Goal: Task Accomplishment & Management: Manage account settings

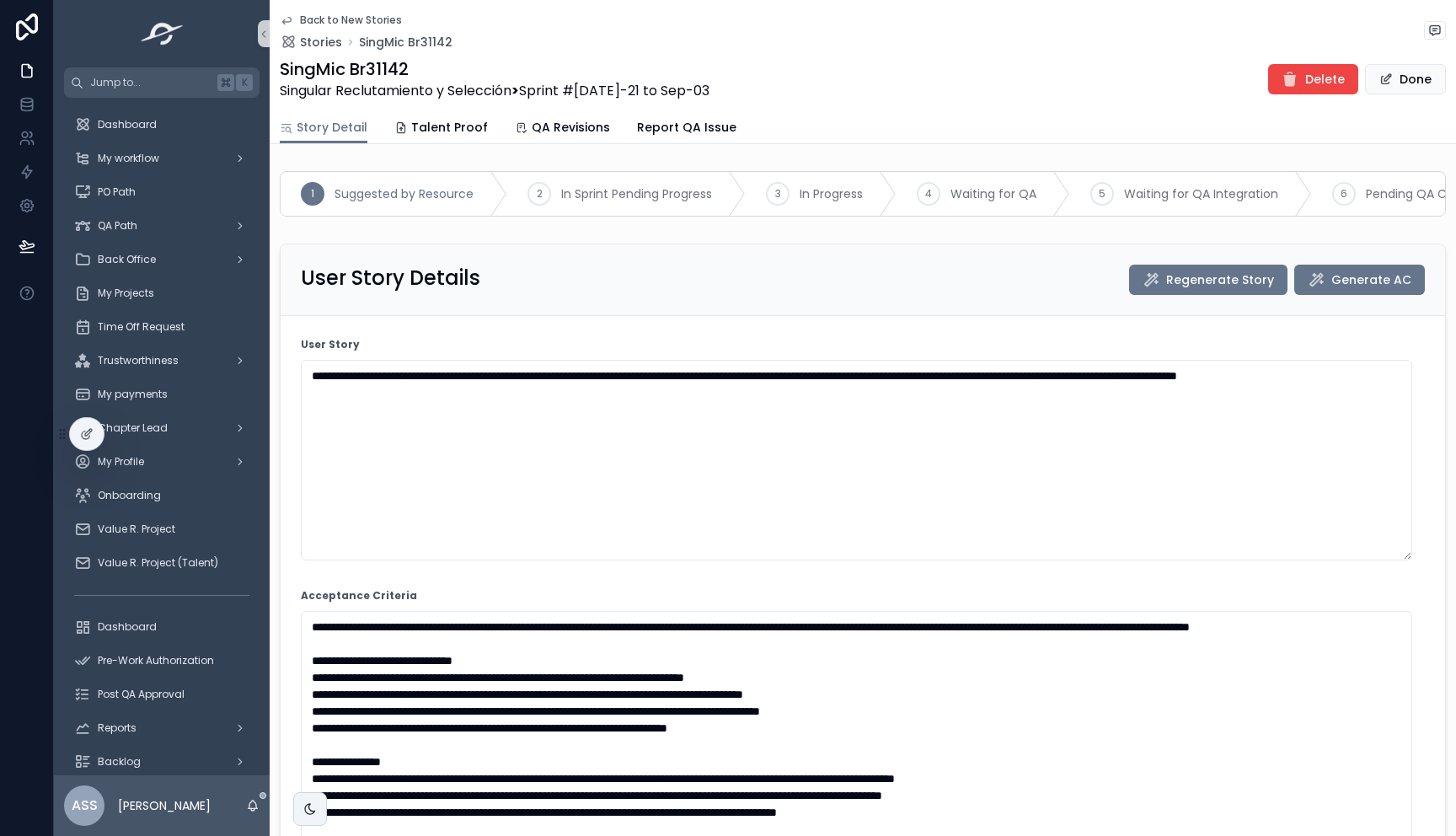
scroll to position [2104, 0]
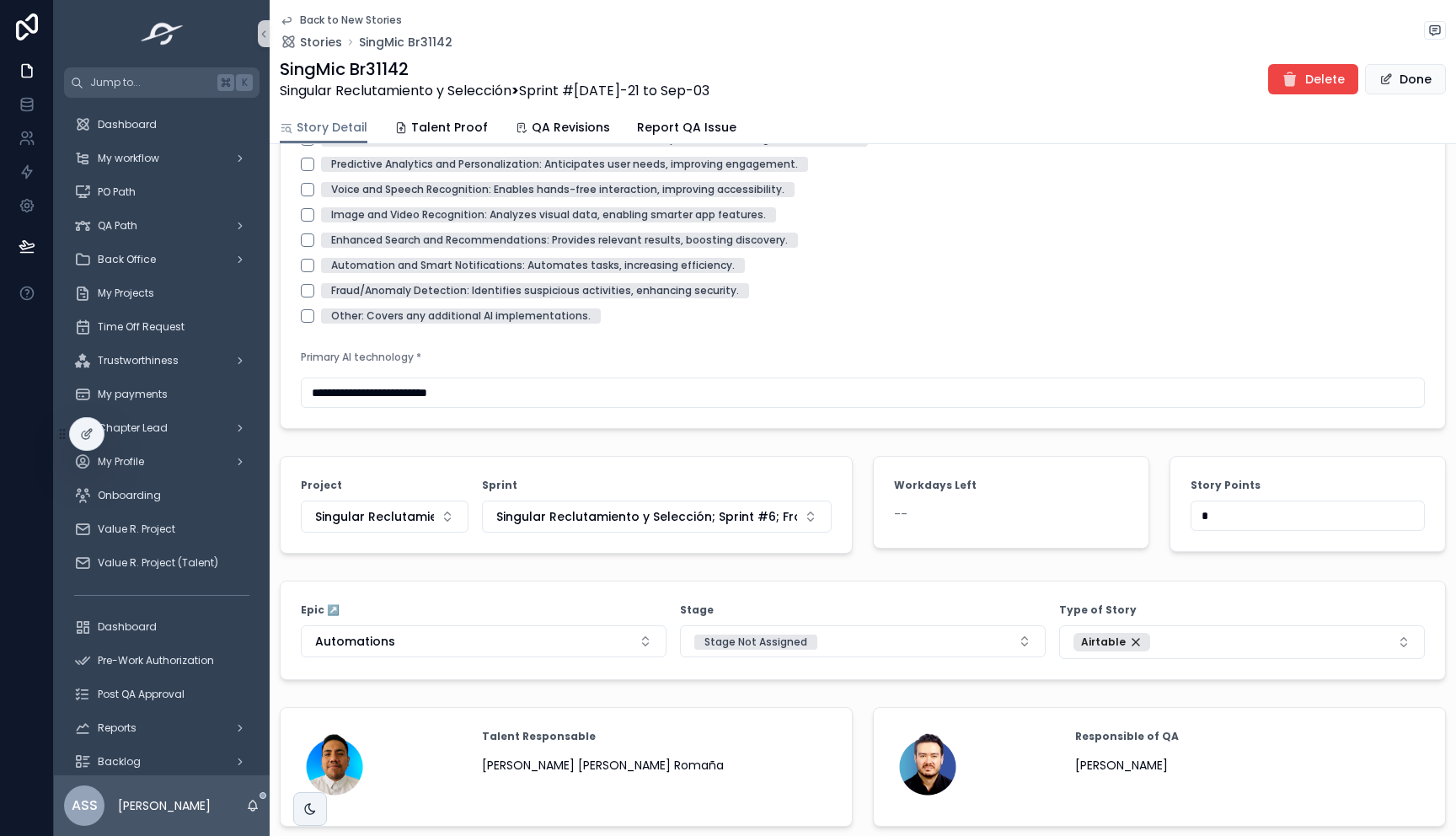
drag, startPoint x: 1217, startPoint y: 529, endPoint x: 1162, endPoint y: 523, distance: 55.3
click at [1170, 523] on form "Story Points *" at bounding box center [1308, 504] width 275 height 95
type input "*"
click at [1145, 223] on div "Image and Video Recognition: Analyzes visual data, enabling smarter app feature…" at bounding box center [862, 214] width 1124 height 15
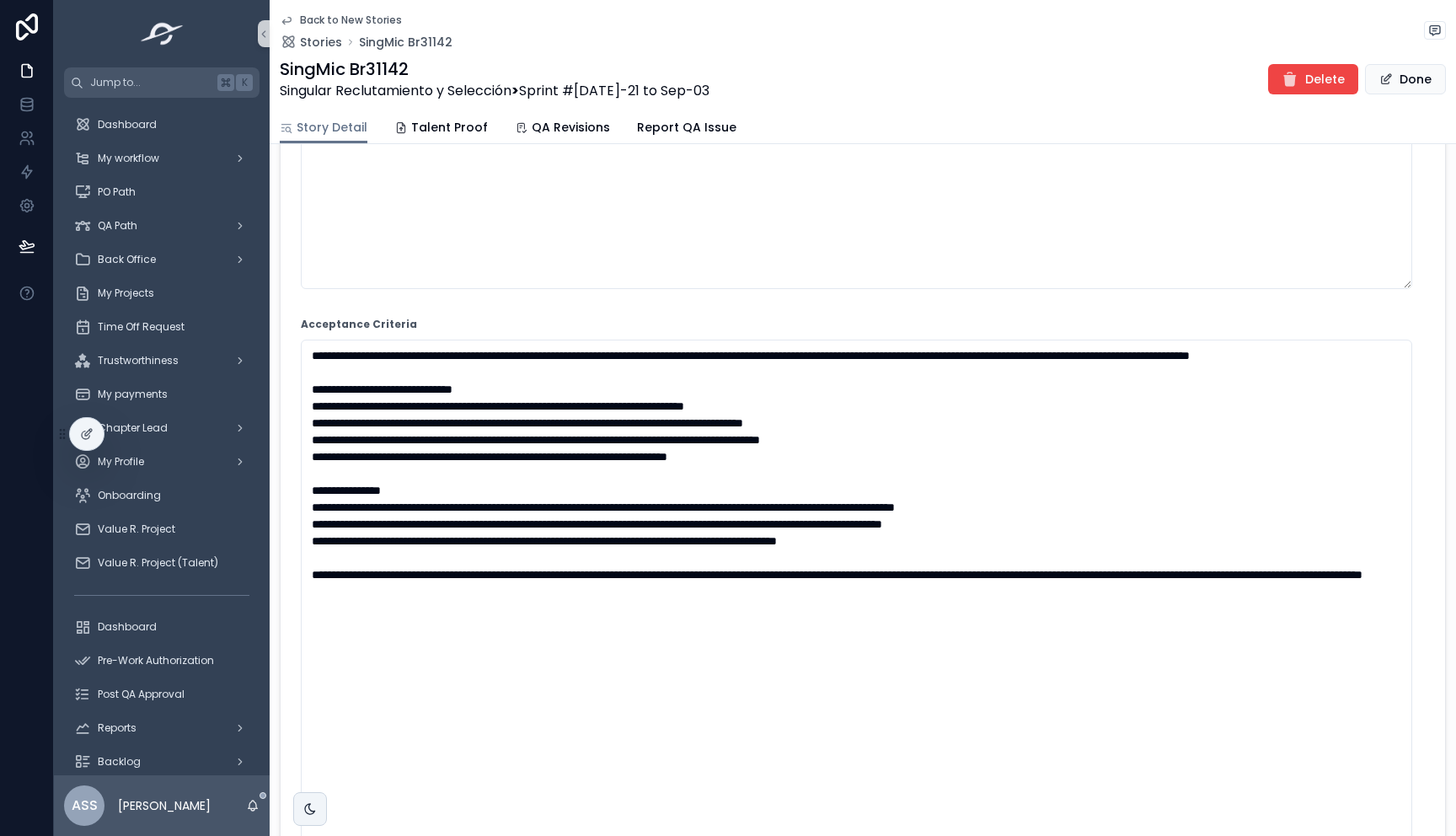
scroll to position [0, 0]
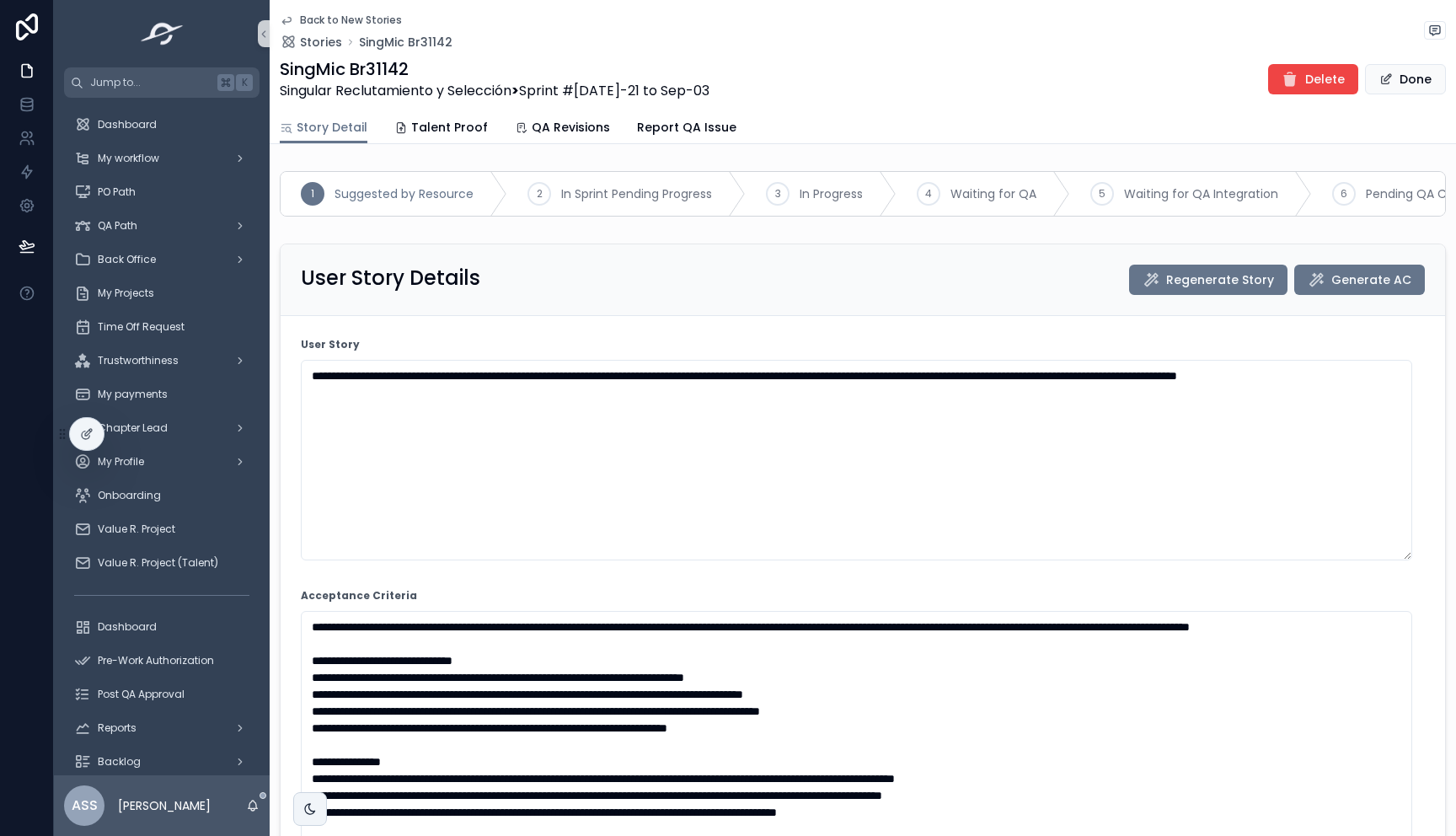
click at [281, 20] on icon "scrollable content" at bounding box center [287, 20] width 14 height 14
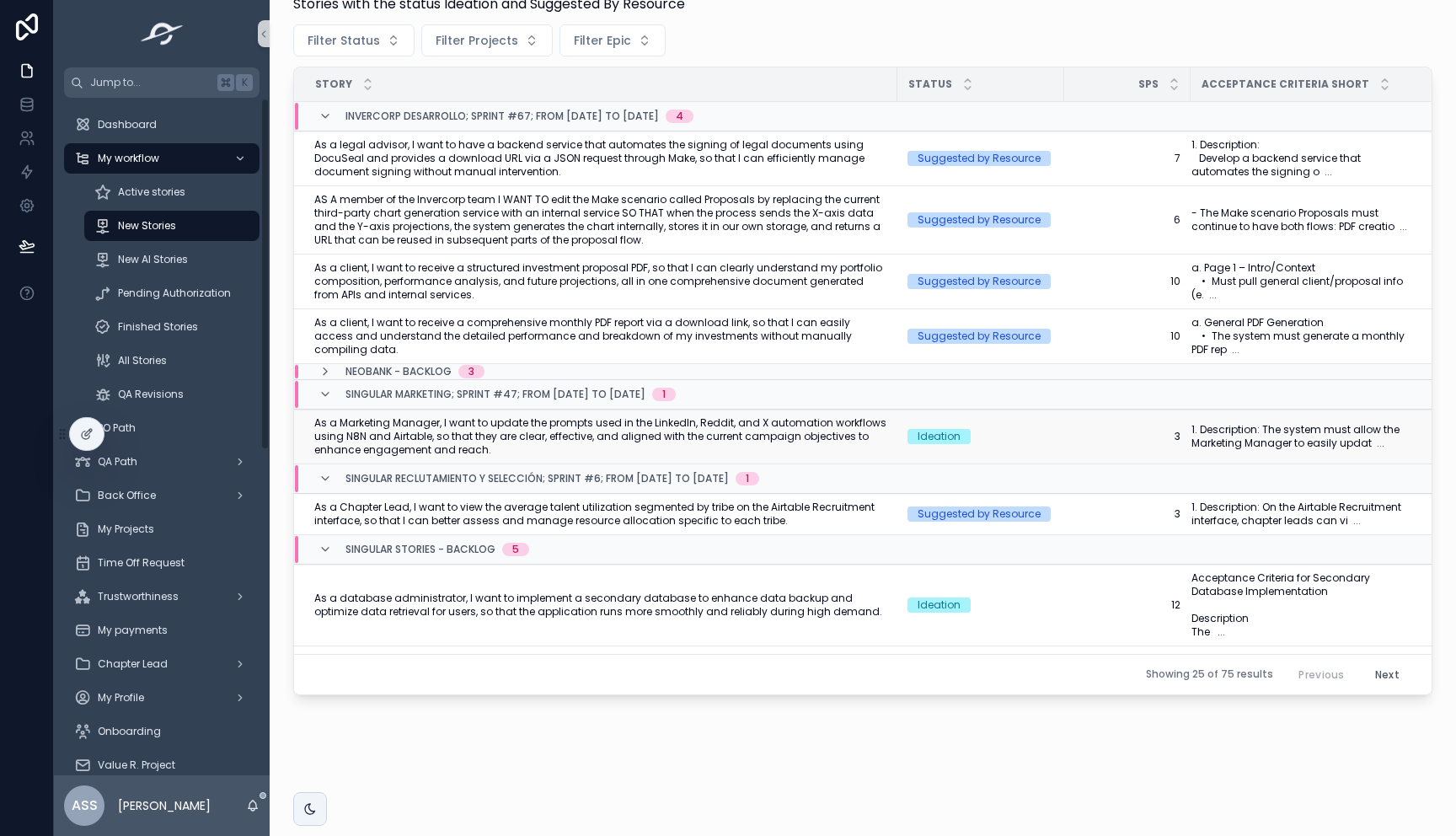
scroll to position [534, 0]
click at [157, 207] on link "Active stories" at bounding box center [172, 192] width 175 height 31
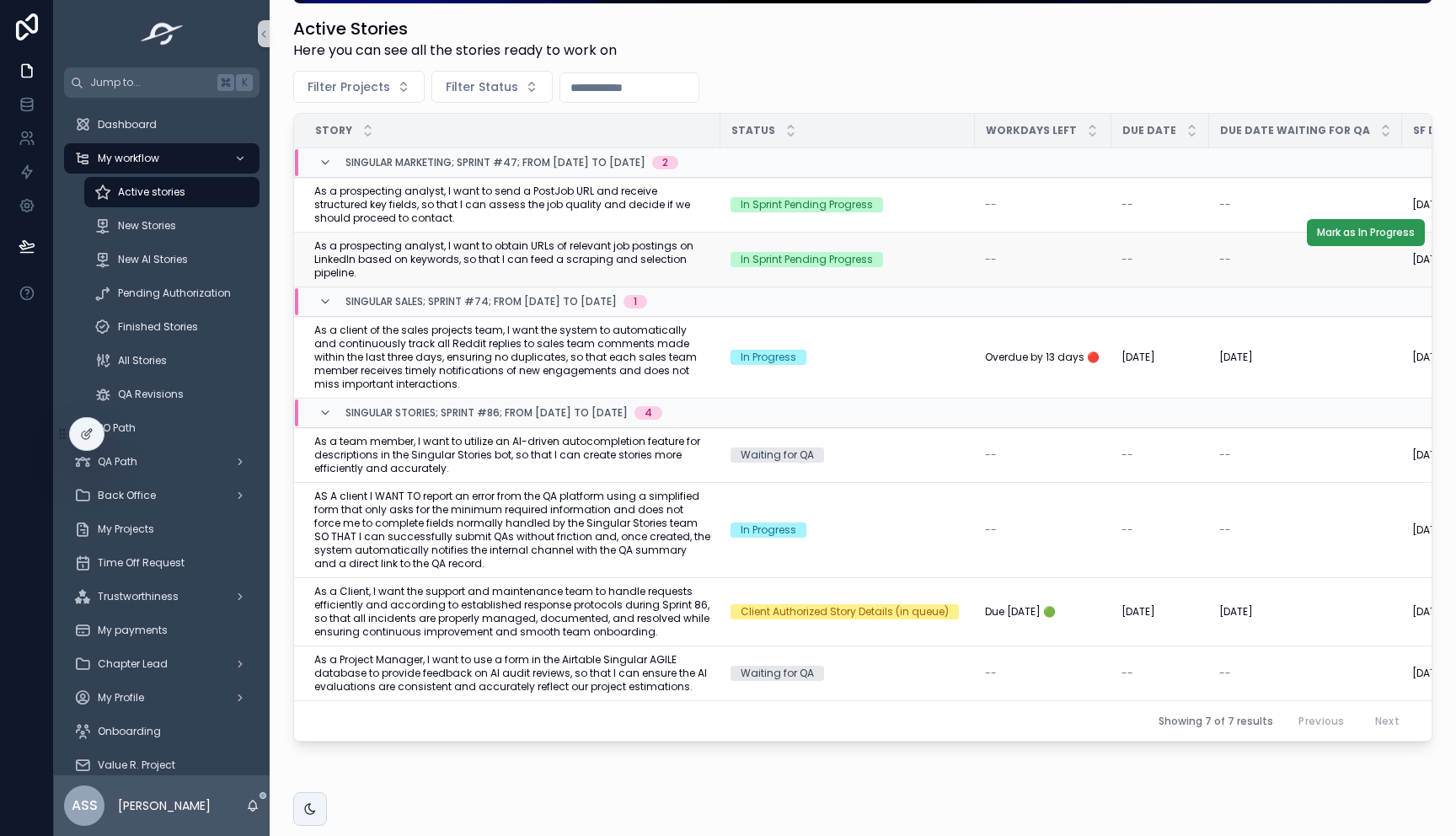
scroll to position [286, 0]
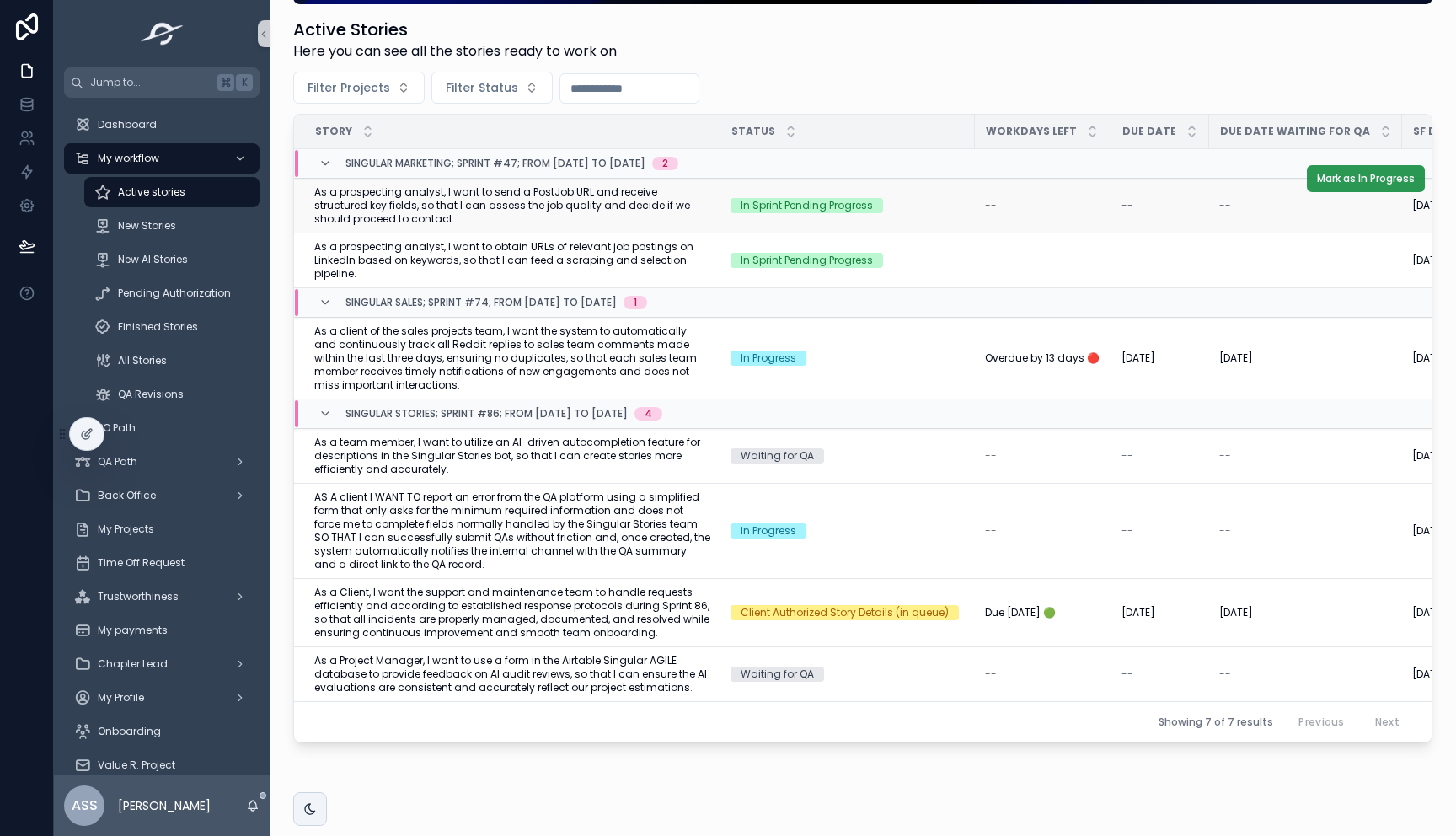
click at [1333, 179] on span "Mark as In Progress" at bounding box center [1365, 178] width 97 height 14
click at [1339, 230] on span "Mark as In Progress" at bounding box center [1365, 233] width 97 height 14
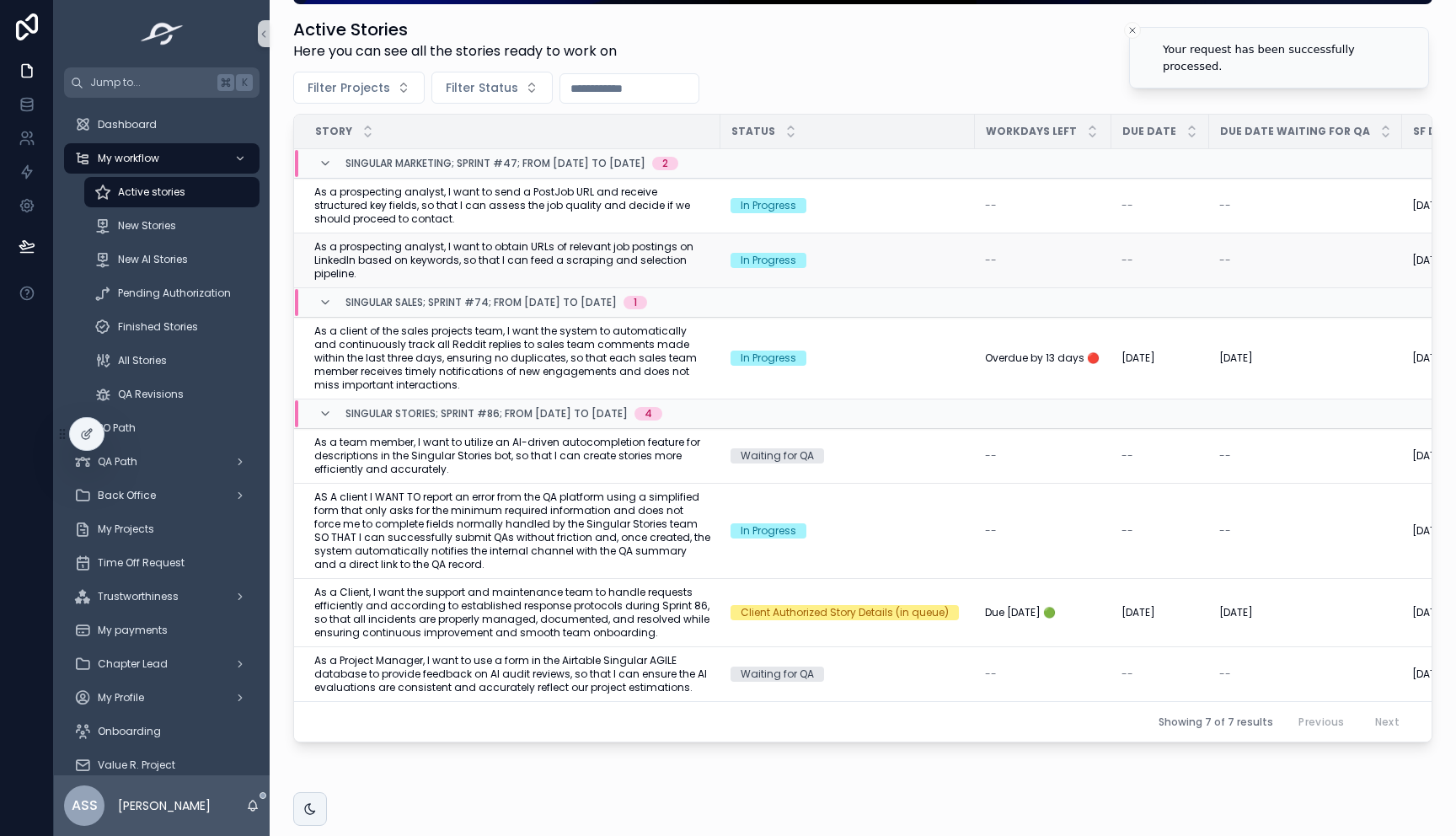
click at [627, 255] on span "As a prospecting analyst, I want to obtain URLs of relevant job postings on Lin…" at bounding box center [512, 261] width 396 height 41
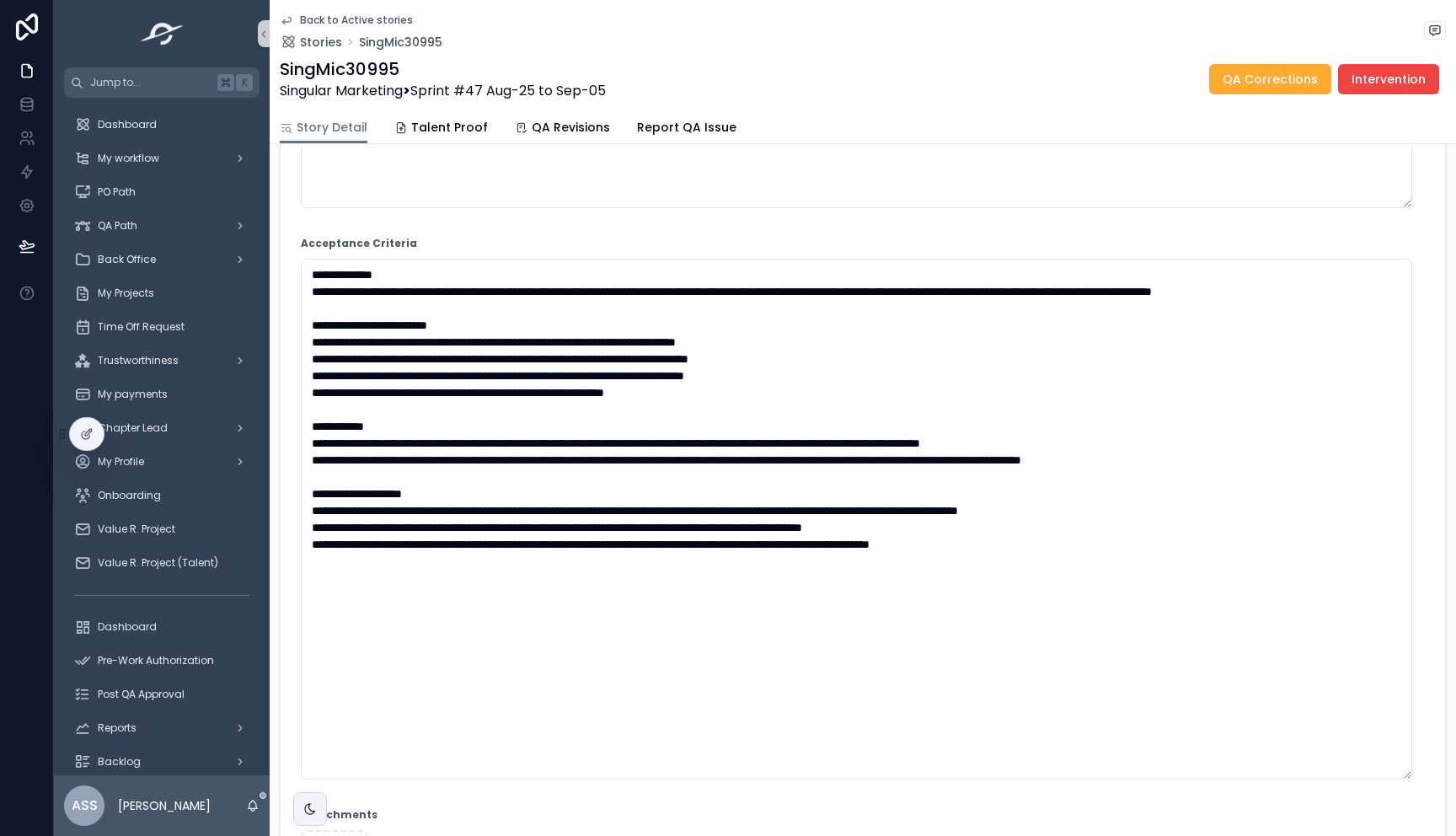
scroll to position [243, 0]
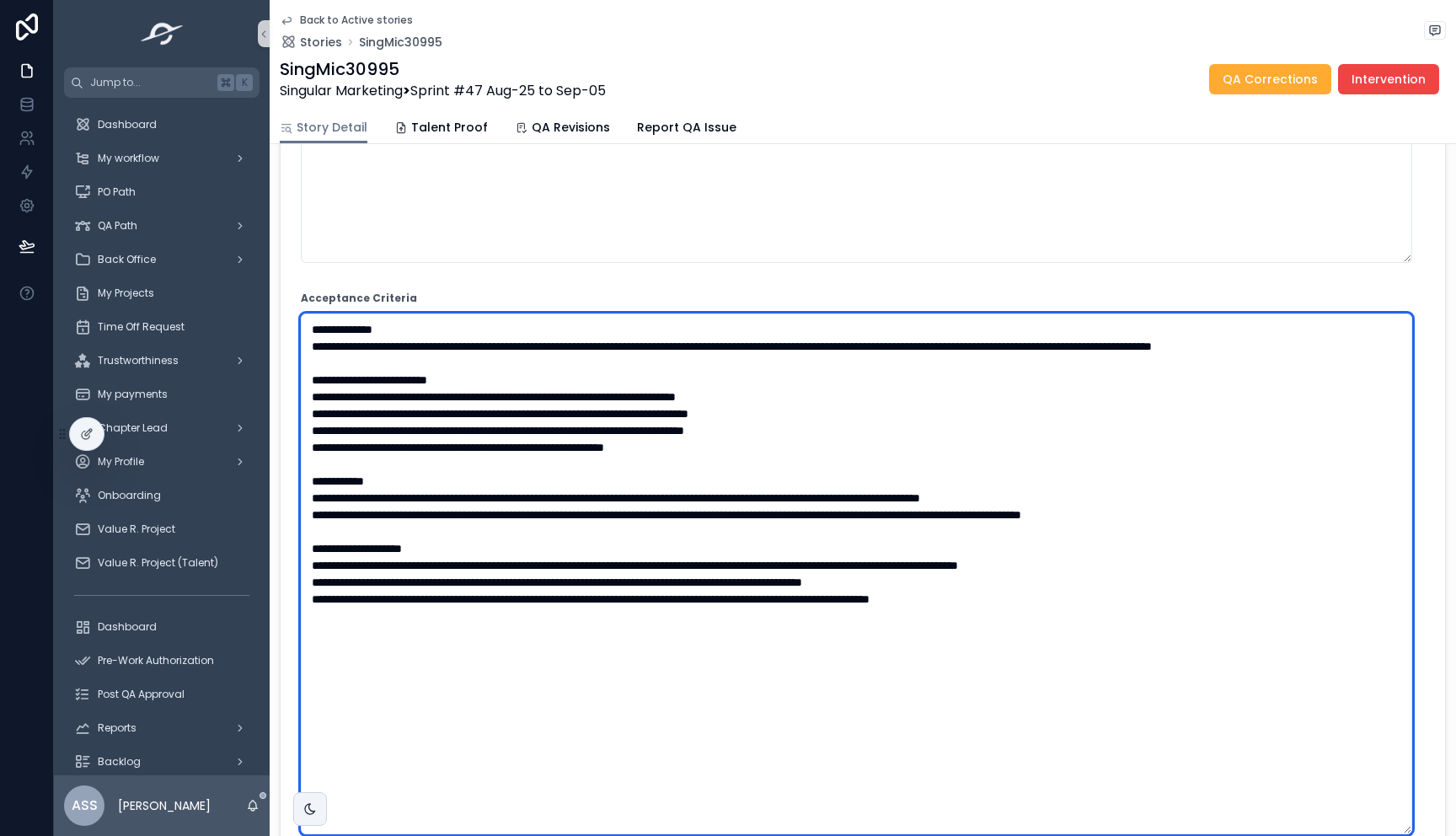
drag, startPoint x: 458, startPoint y: 476, endPoint x: 709, endPoint y: 479, distance: 251.0
click at [709, 479] on textarea "scrollable content" at bounding box center [856, 573] width 1111 height 521
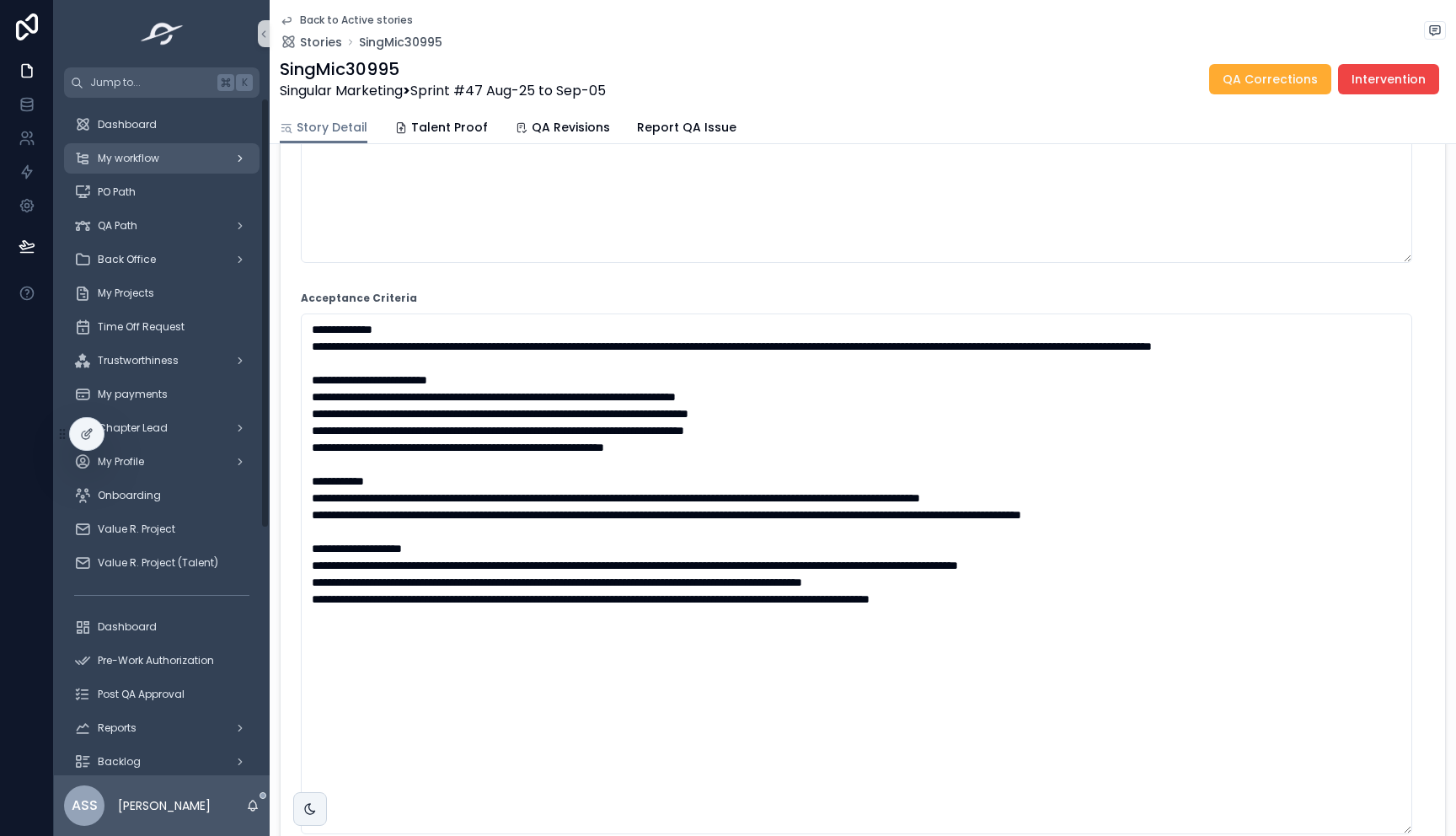
click at [151, 167] on div "My workflow" at bounding box center [161, 158] width 175 height 27
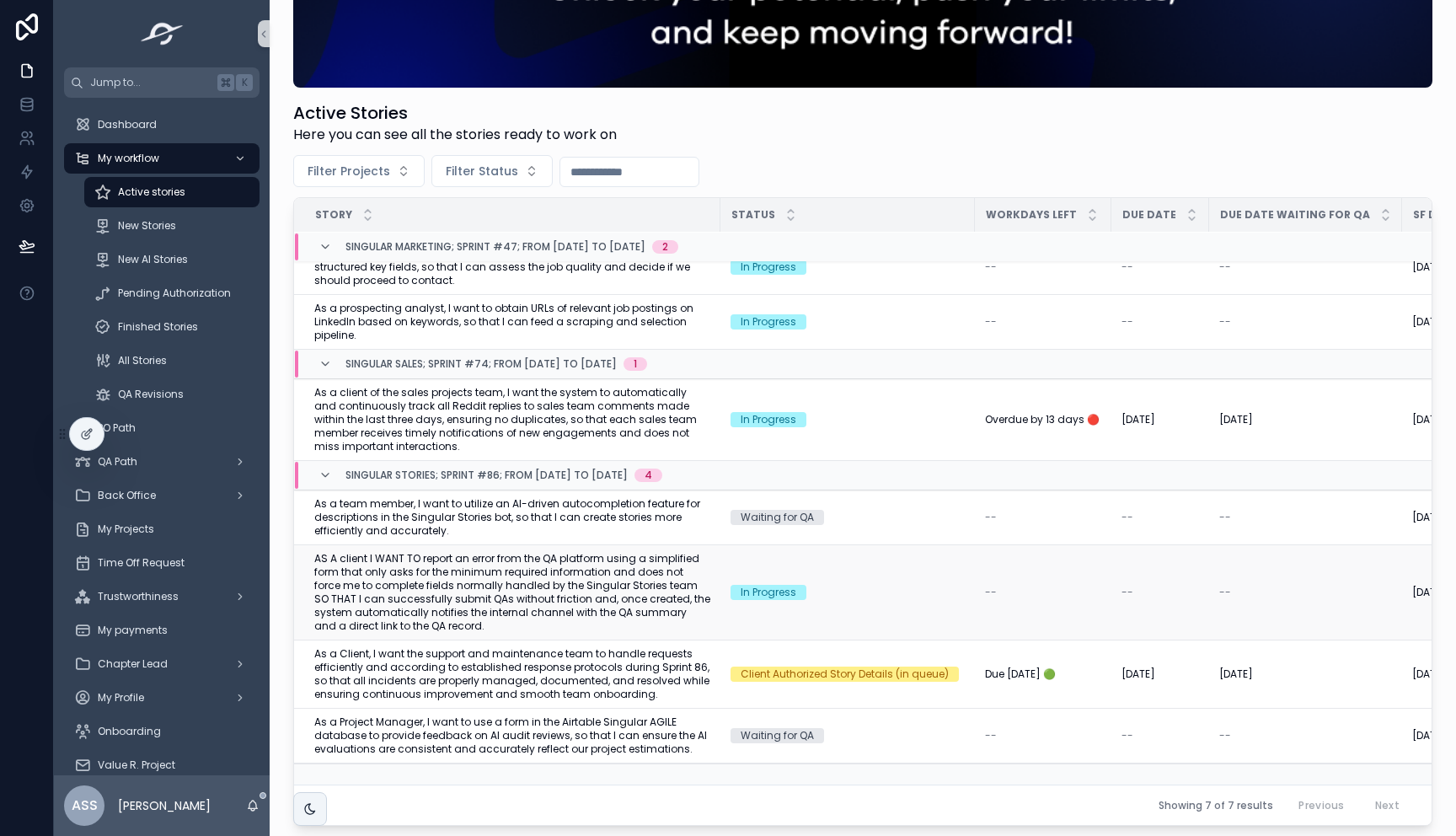
scroll to position [289, 0]
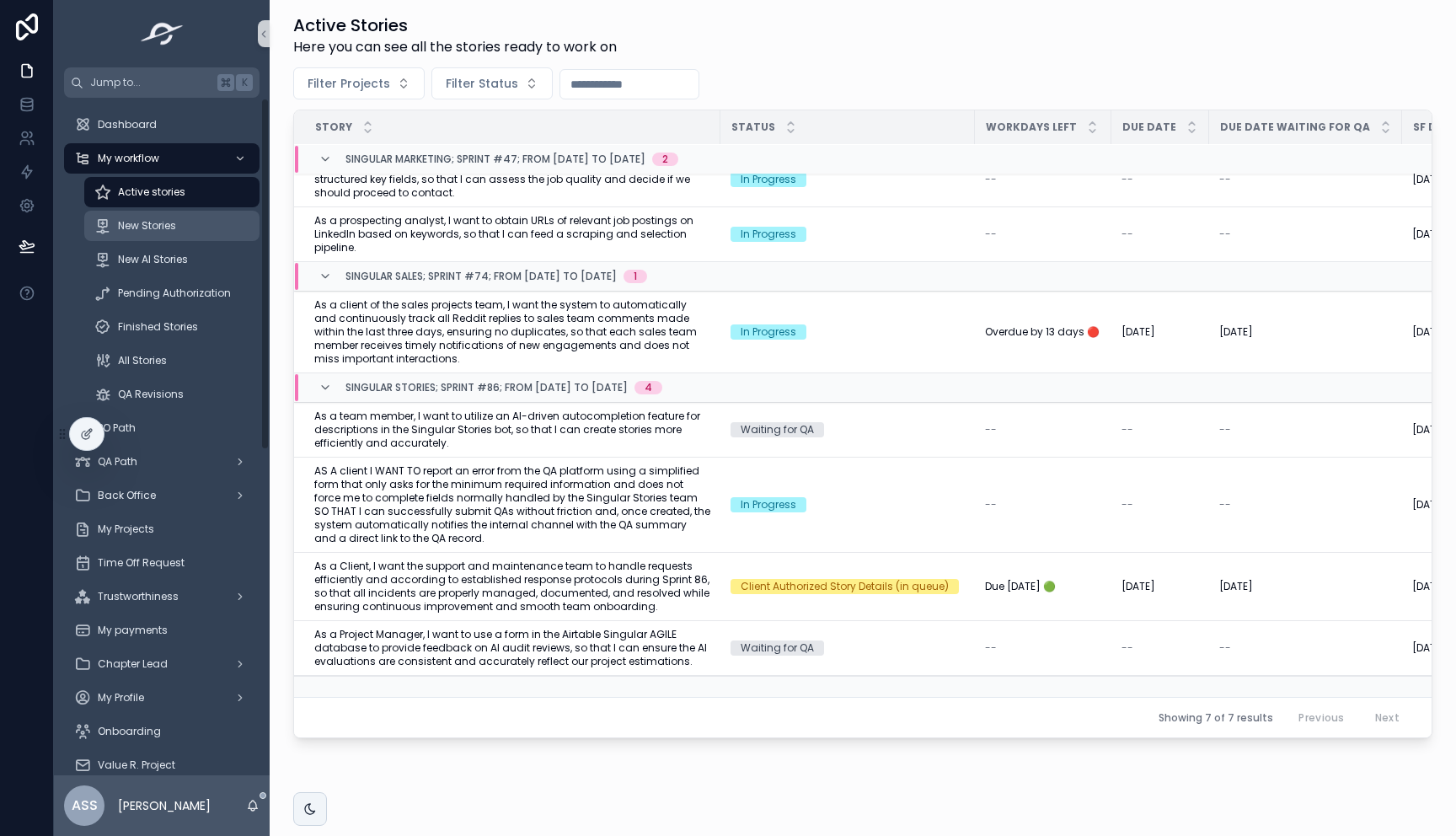
click at [176, 226] on div "New Stories" at bounding box center [172, 225] width 155 height 27
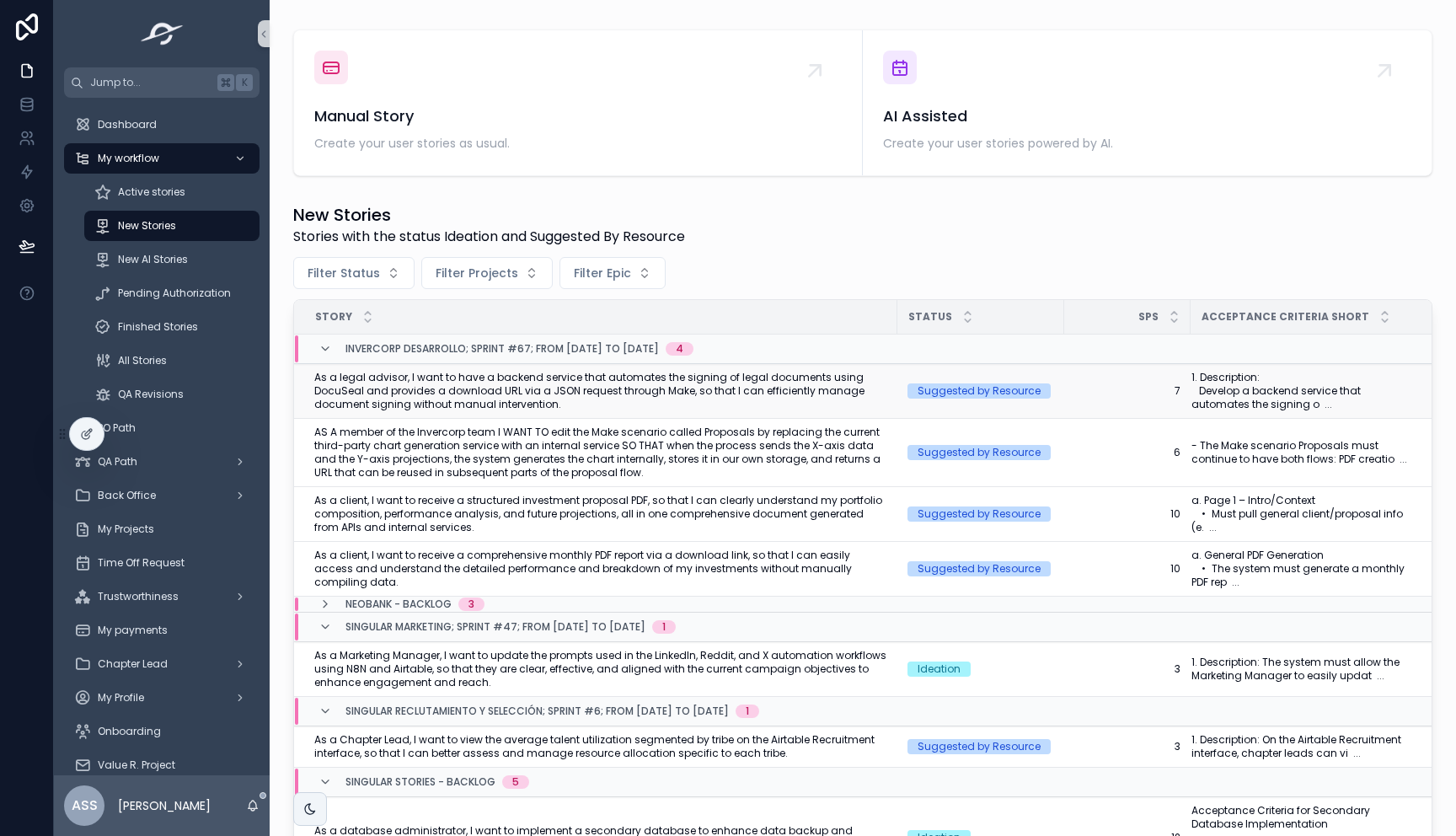
click at [705, 403] on span "As a legal advisor, I want to have a backend service that automates the signing…" at bounding box center [601, 392] width 573 height 41
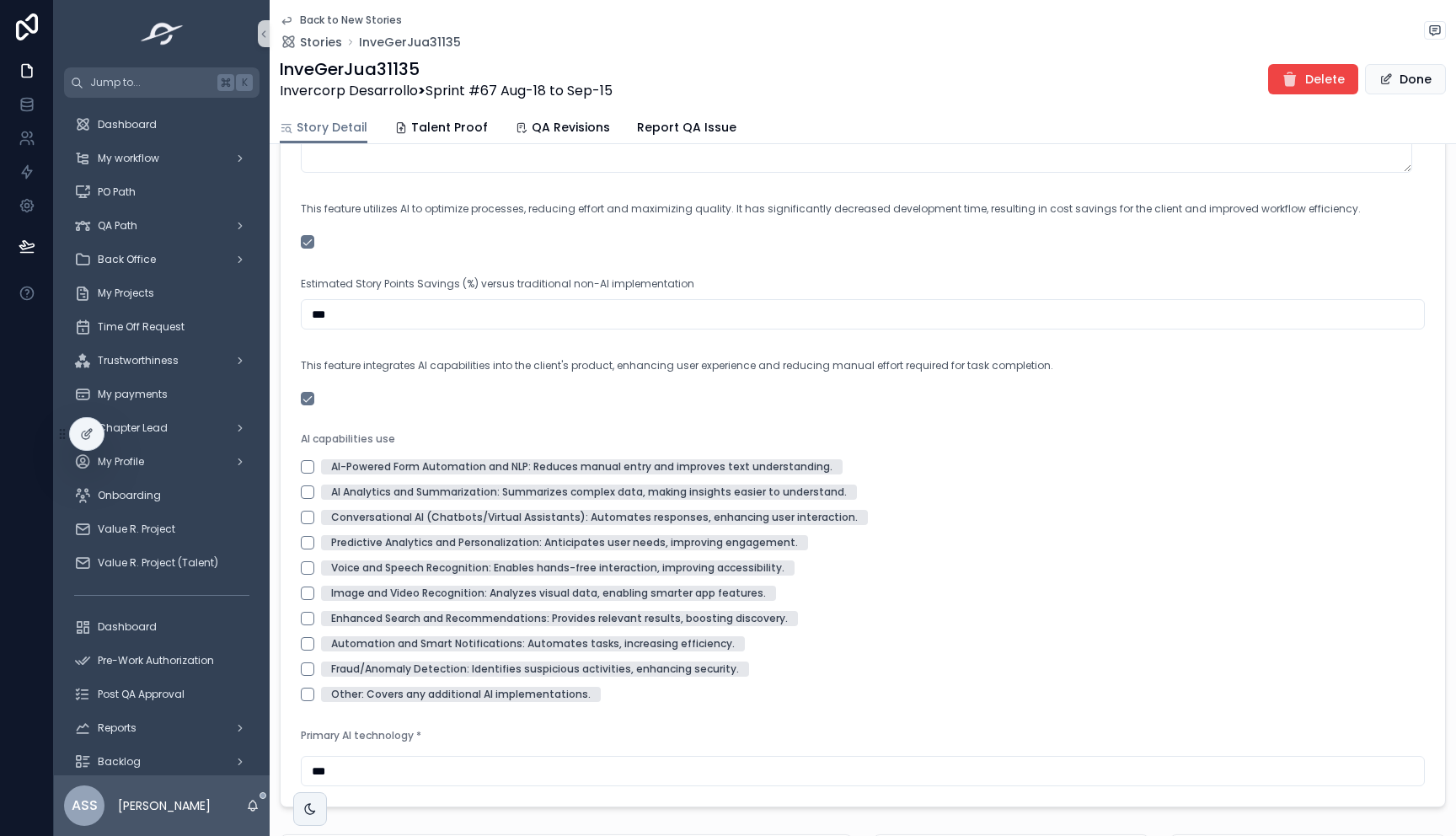
scroll to position [2141, 0]
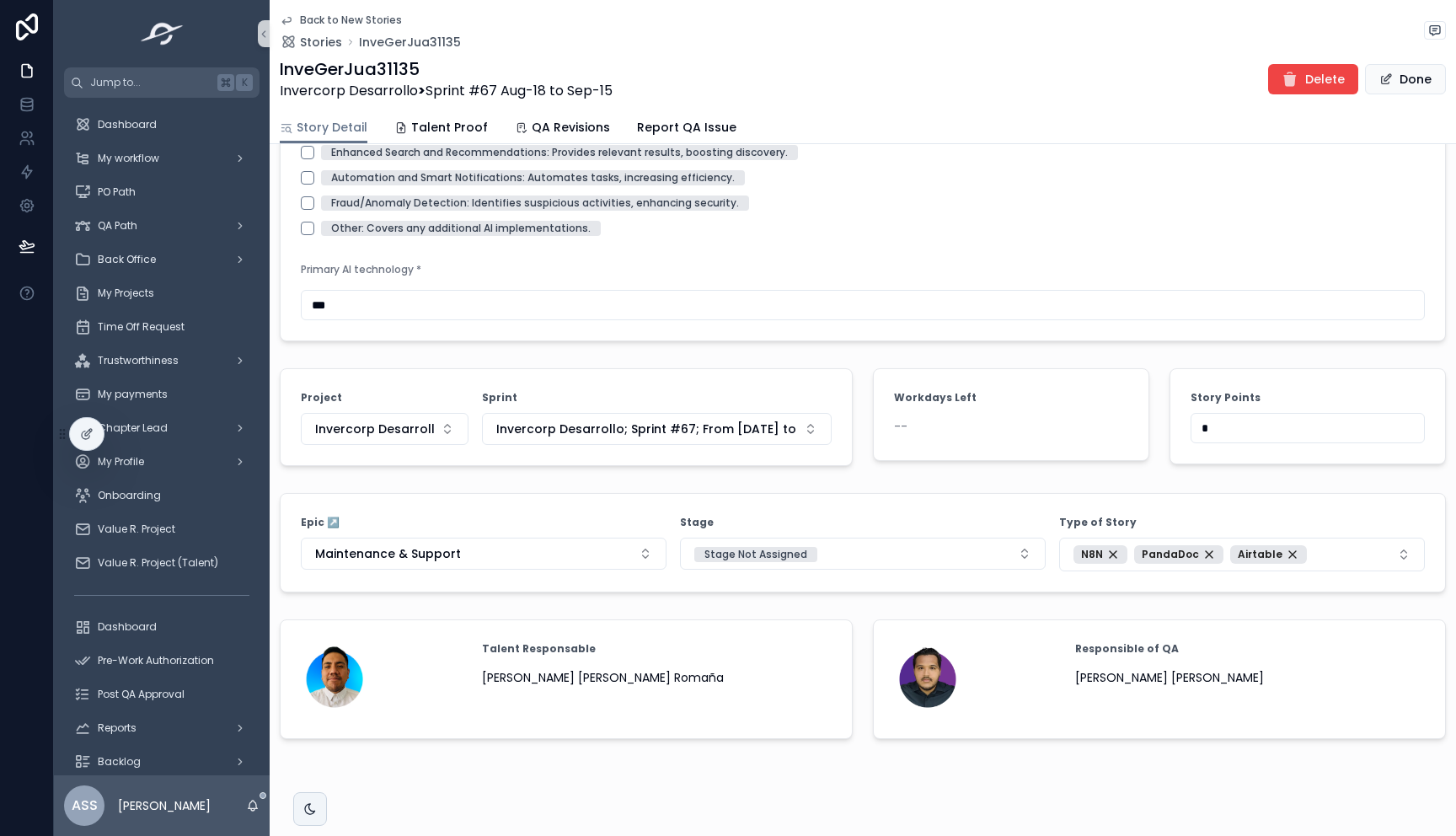
click at [1232, 440] on input "*" at bounding box center [1307, 428] width 233 height 23
drag, startPoint x: 1220, startPoint y: 445, endPoint x: 1149, endPoint y: 452, distance: 71.3
click at [1159, 451] on div "Story Points *" at bounding box center [1308, 418] width 297 height 111
drag, startPoint x: 1200, startPoint y: 441, endPoint x: 1180, endPoint y: 444, distance: 20.2
click at [1180, 444] on form "Story Points *" at bounding box center [1308, 417] width 275 height 95
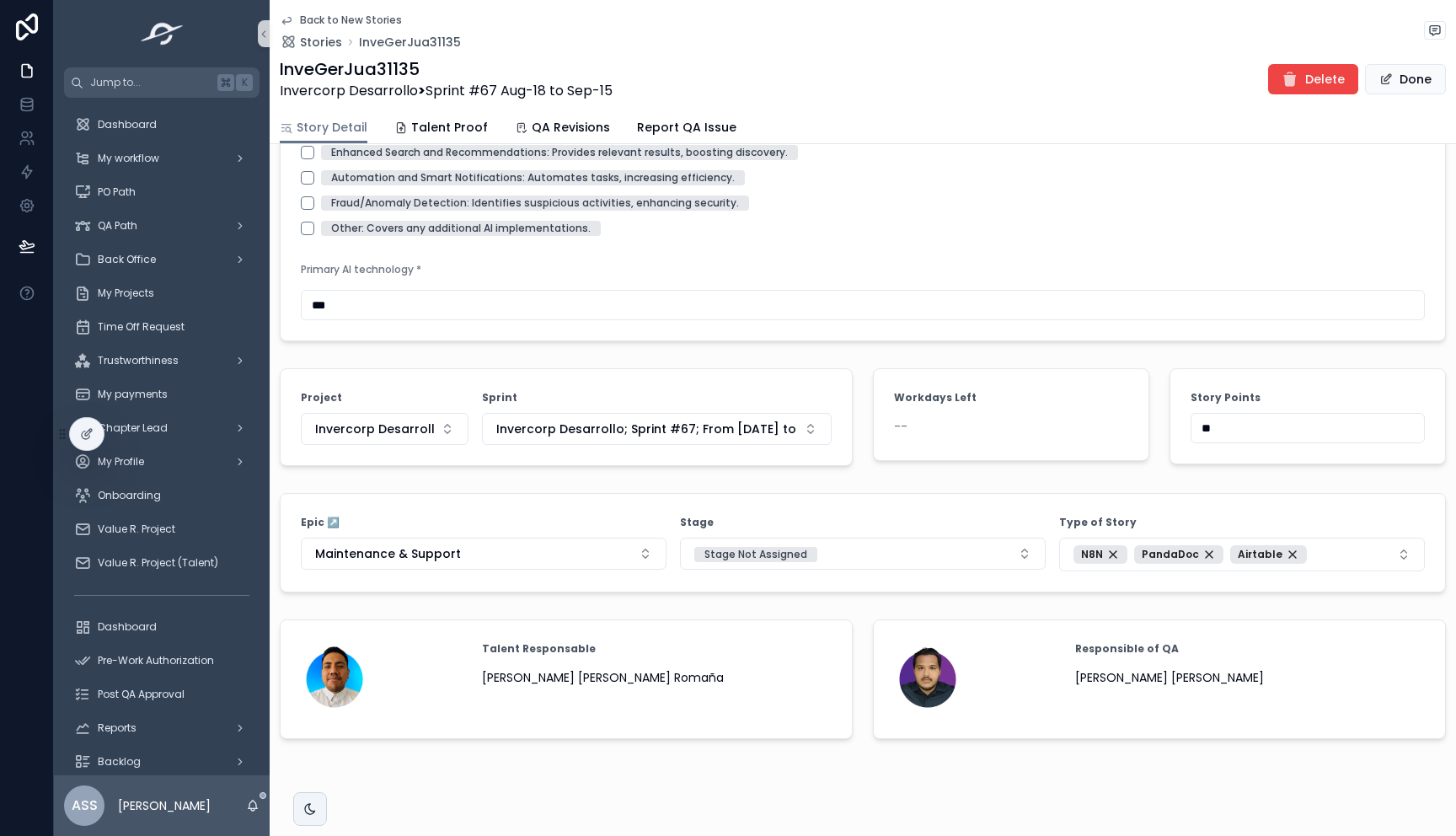
type input "*"
type input "**"
click at [1397, 63] on div "Delete Done" at bounding box center [1349, 79] width 191 height 32
click at [288, 18] on icon "scrollable content" at bounding box center [287, 20] width 14 height 14
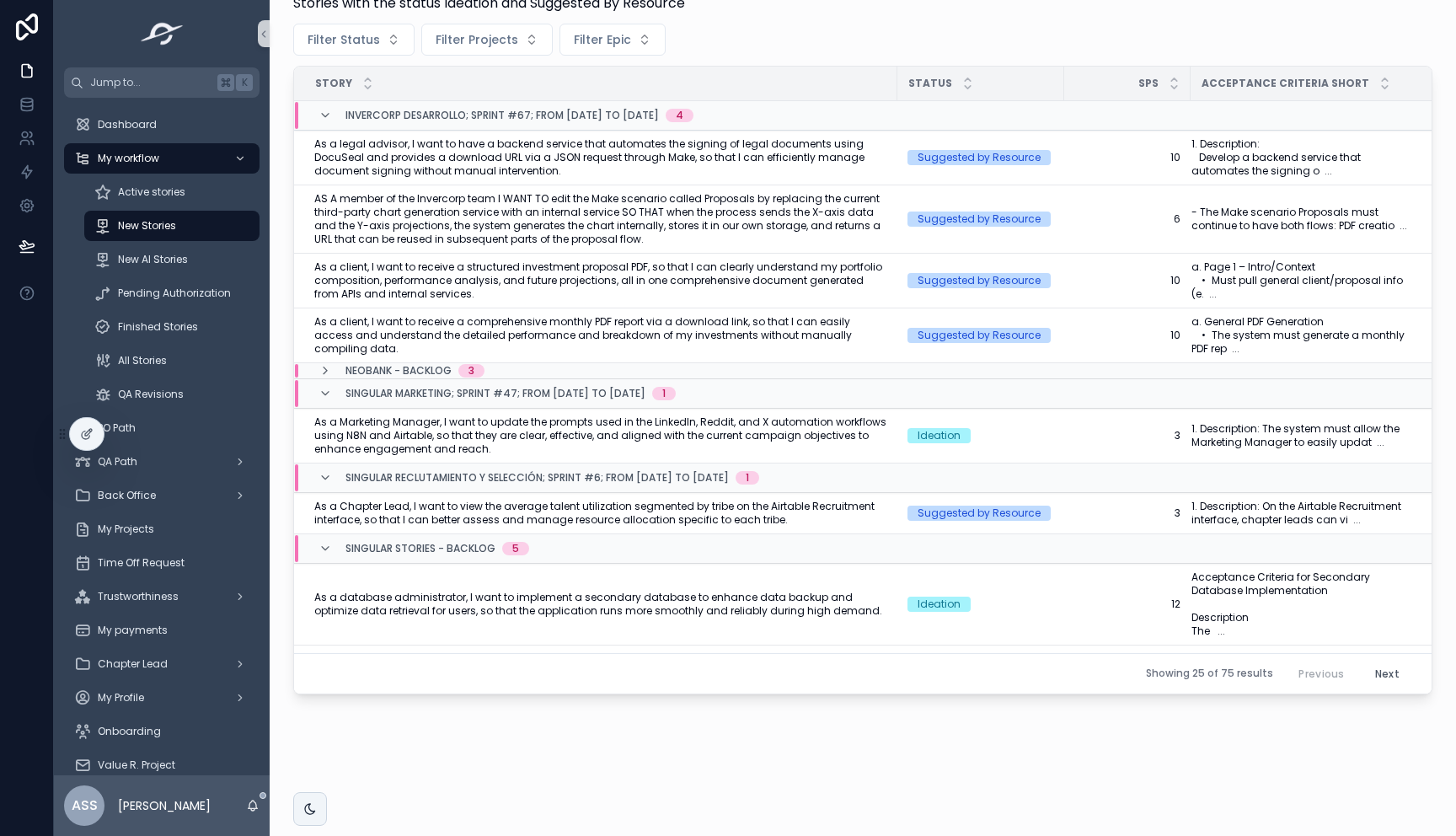
scroll to position [534, 0]
click at [769, 229] on span "AS A member of the Invercorp team I WANT TO edit the Make scenario called Propo…" at bounding box center [601, 219] width 573 height 54
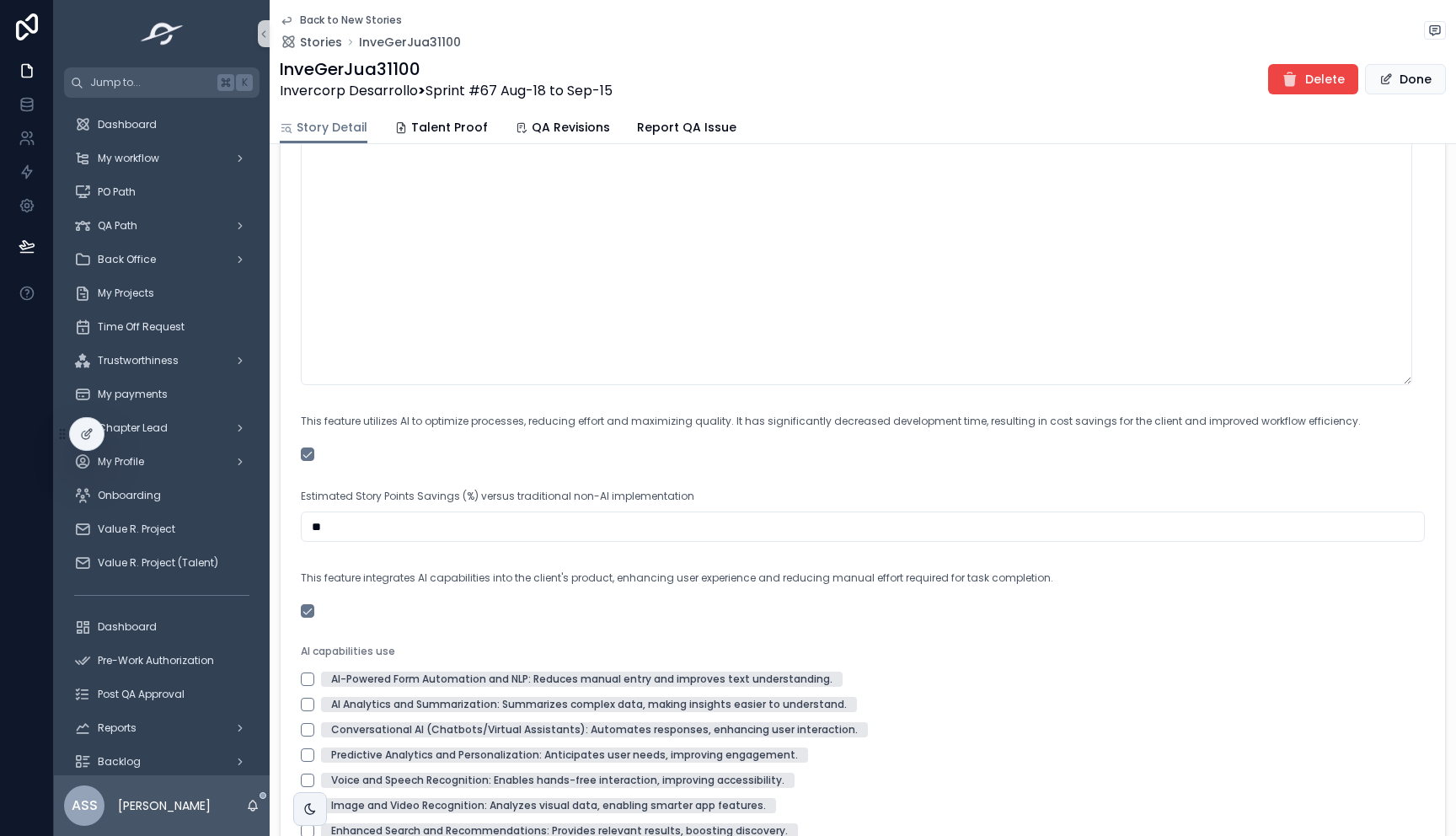
scroll to position [2229, 0]
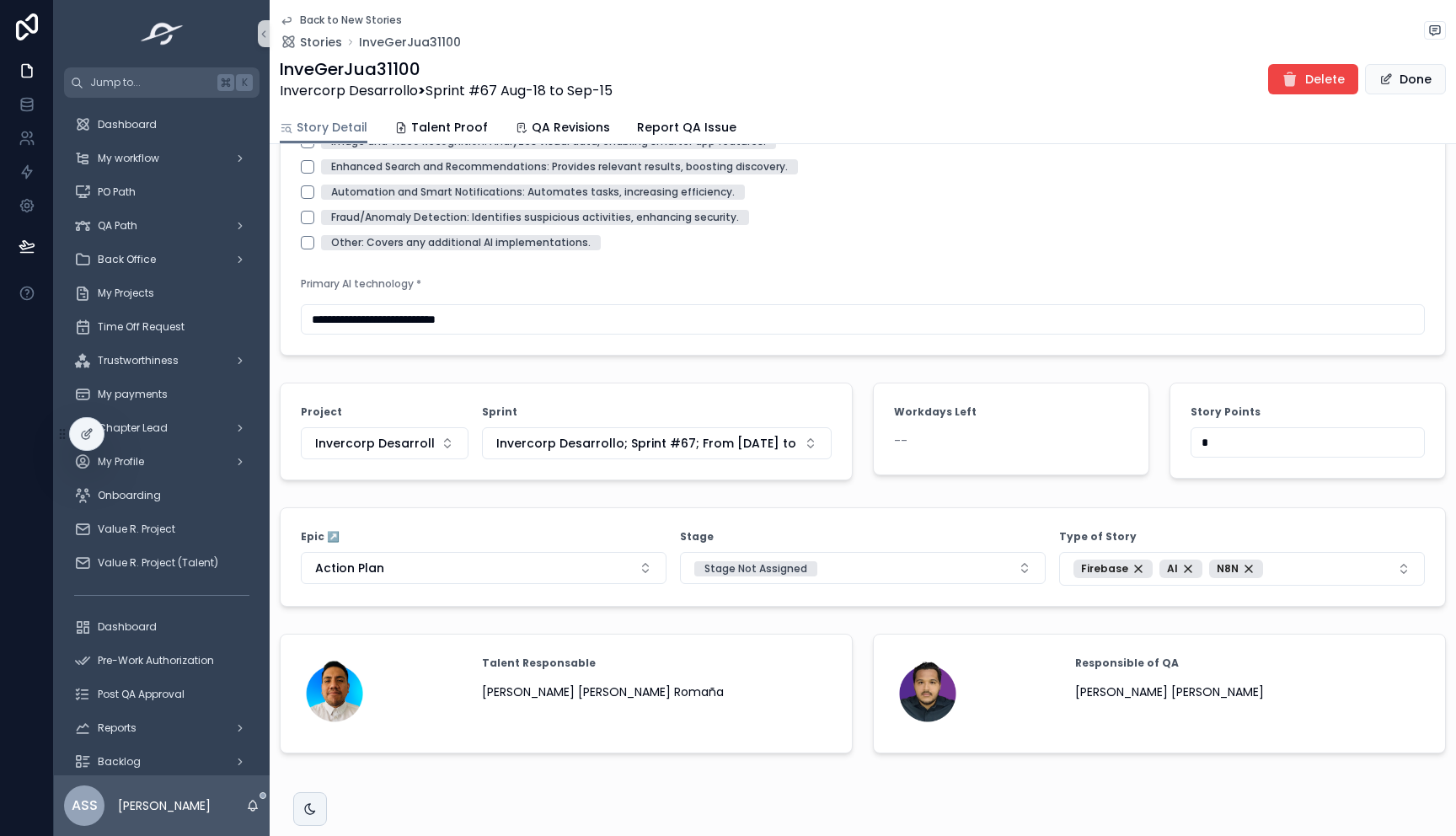
drag, startPoint x: 1232, startPoint y: 453, endPoint x: 1170, endPoint y: 455, distance: 62.0
click at [1170, 455] on form "Story Points *" at bounding box center [1308, 431] width 275 height 95
type input "*"
click at [1407, 71] on button "Done" at bounding box center [1404, 79] width 81 height 31
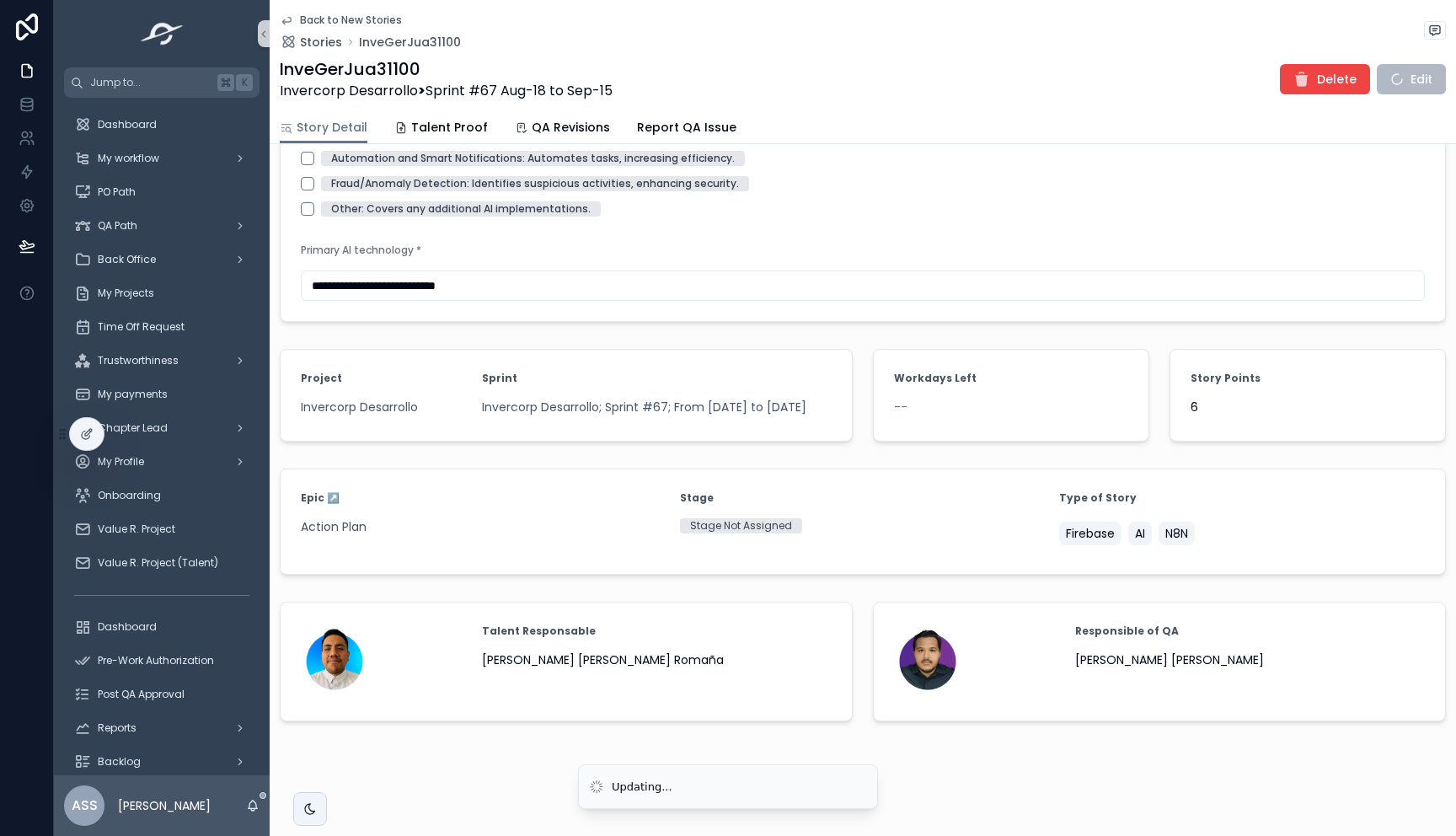
scroll to position [1521, 0]
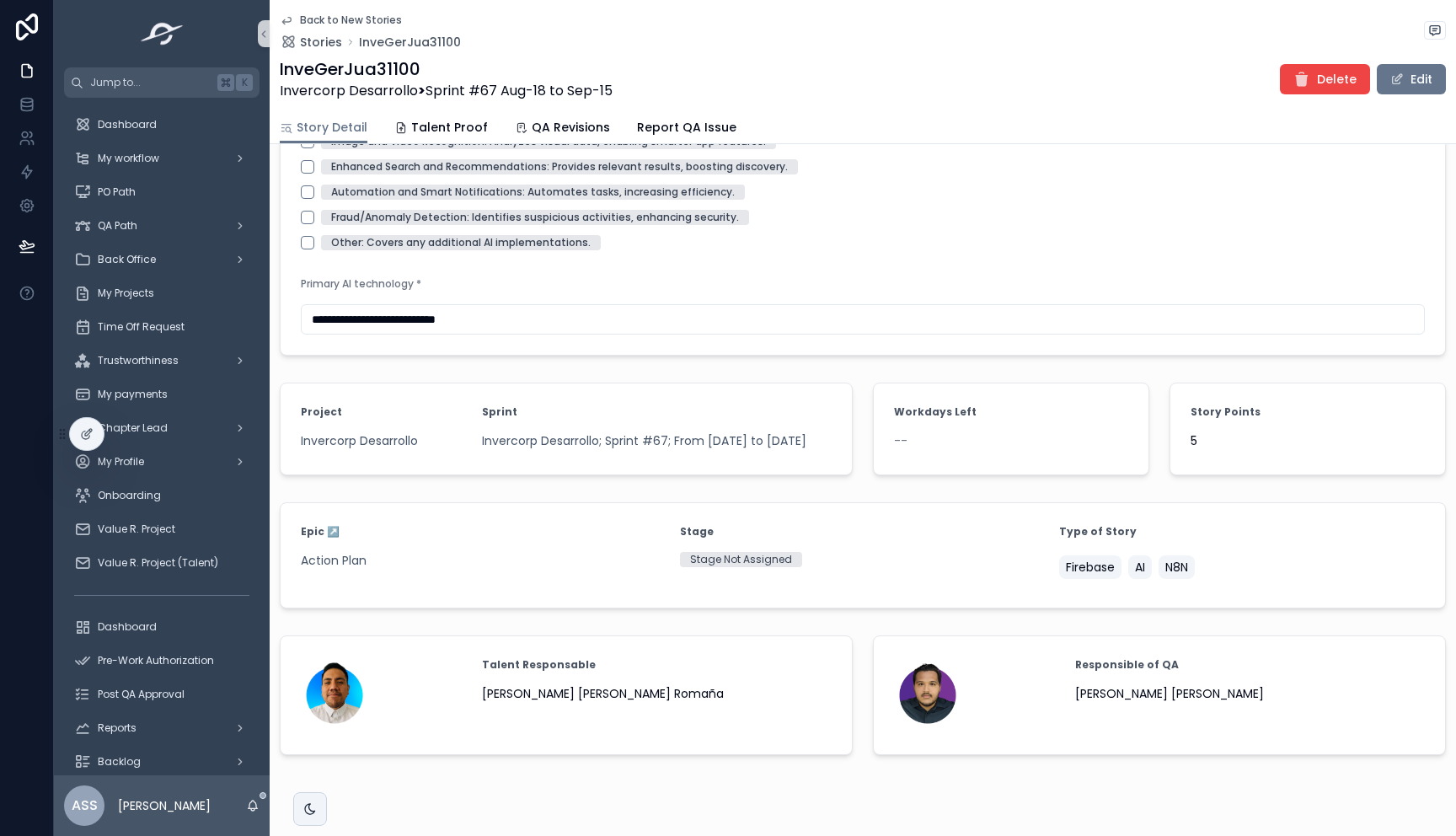
click at [281, 17] on icon "scrollable content" at bounding box center [287, 20] width 14 height 14
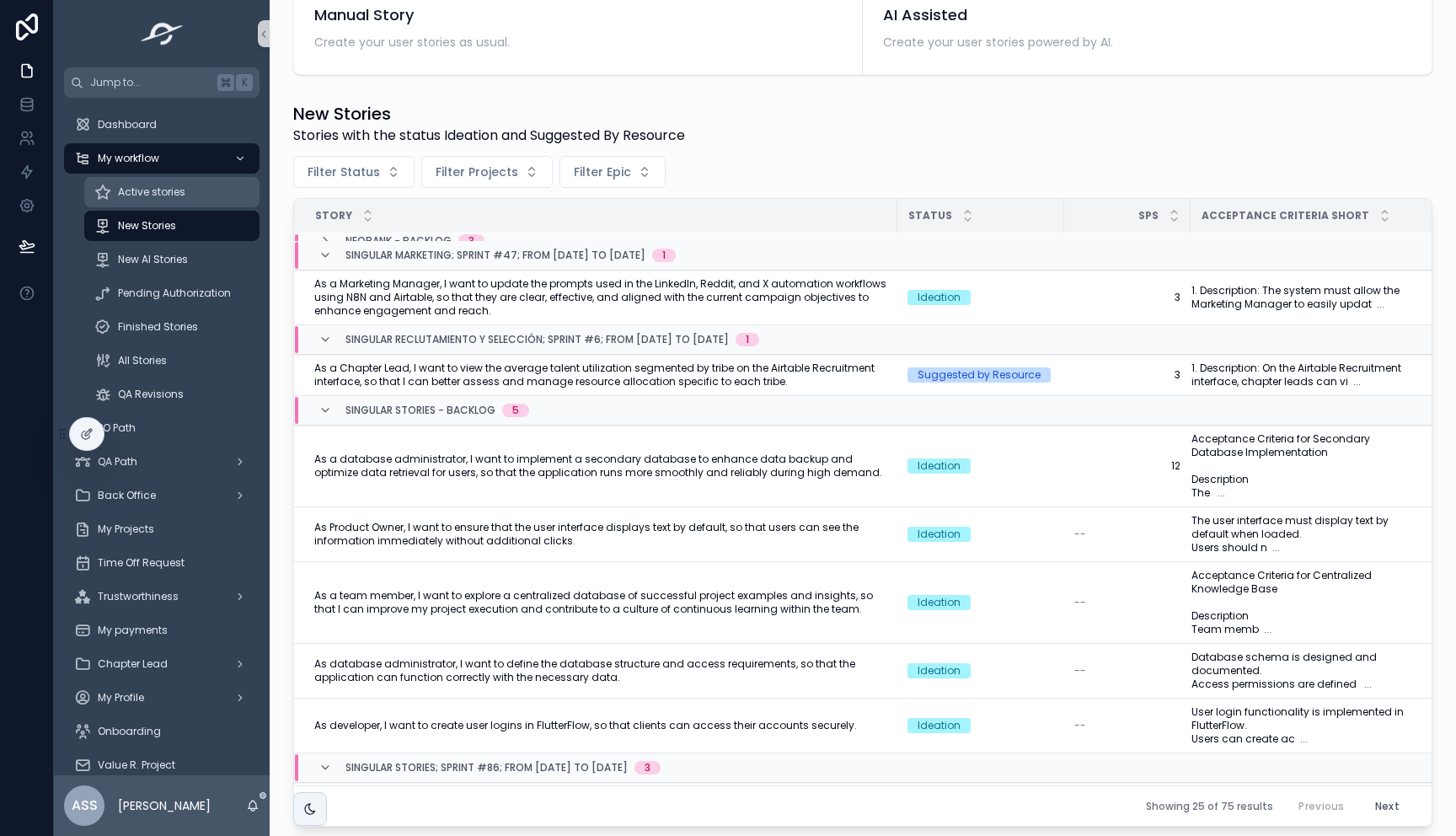
scroll to position [274, 0]
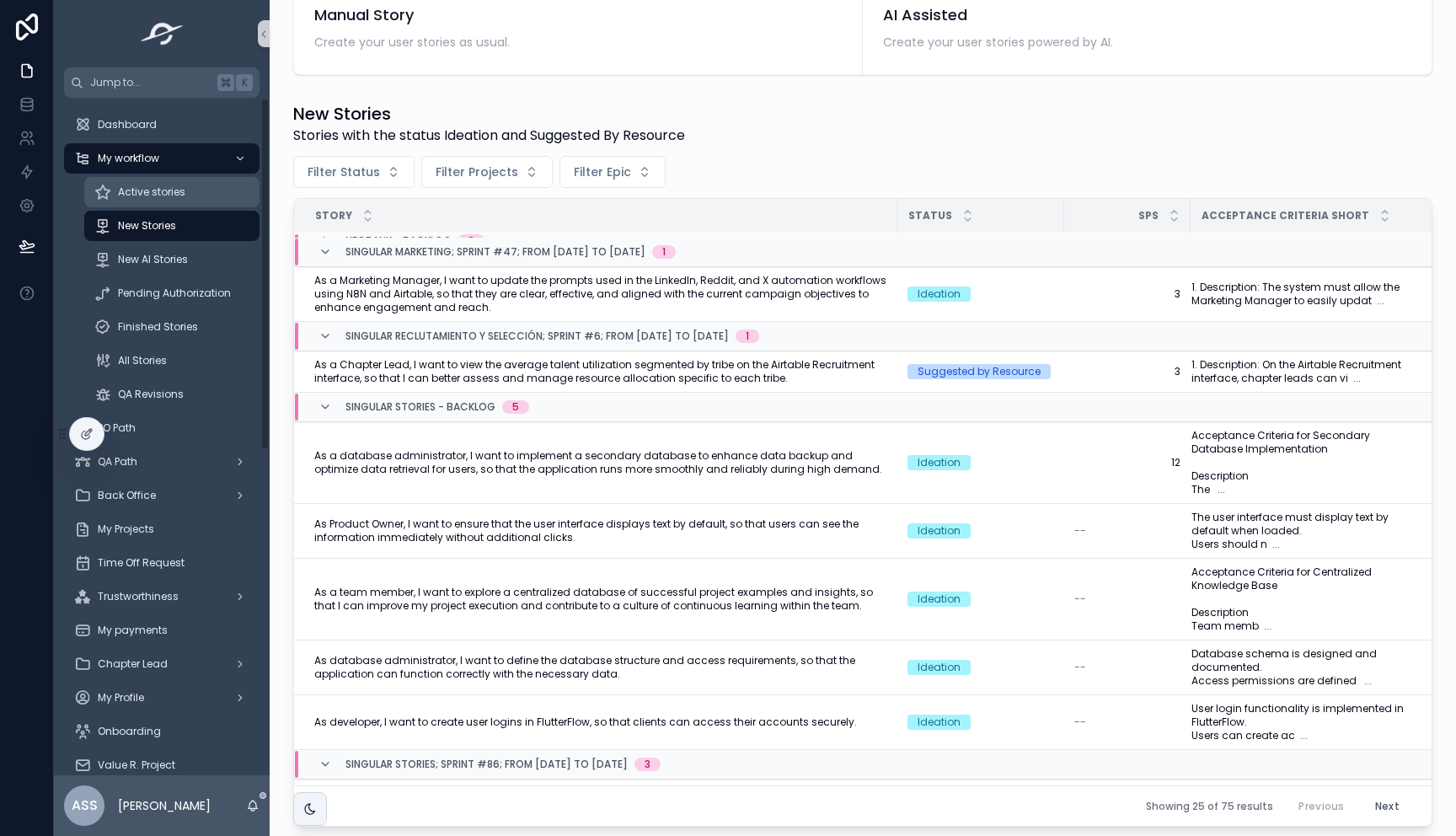
click at [160, 198] on span "Active stories" at bounding box center [151, 192] width 68 height 14
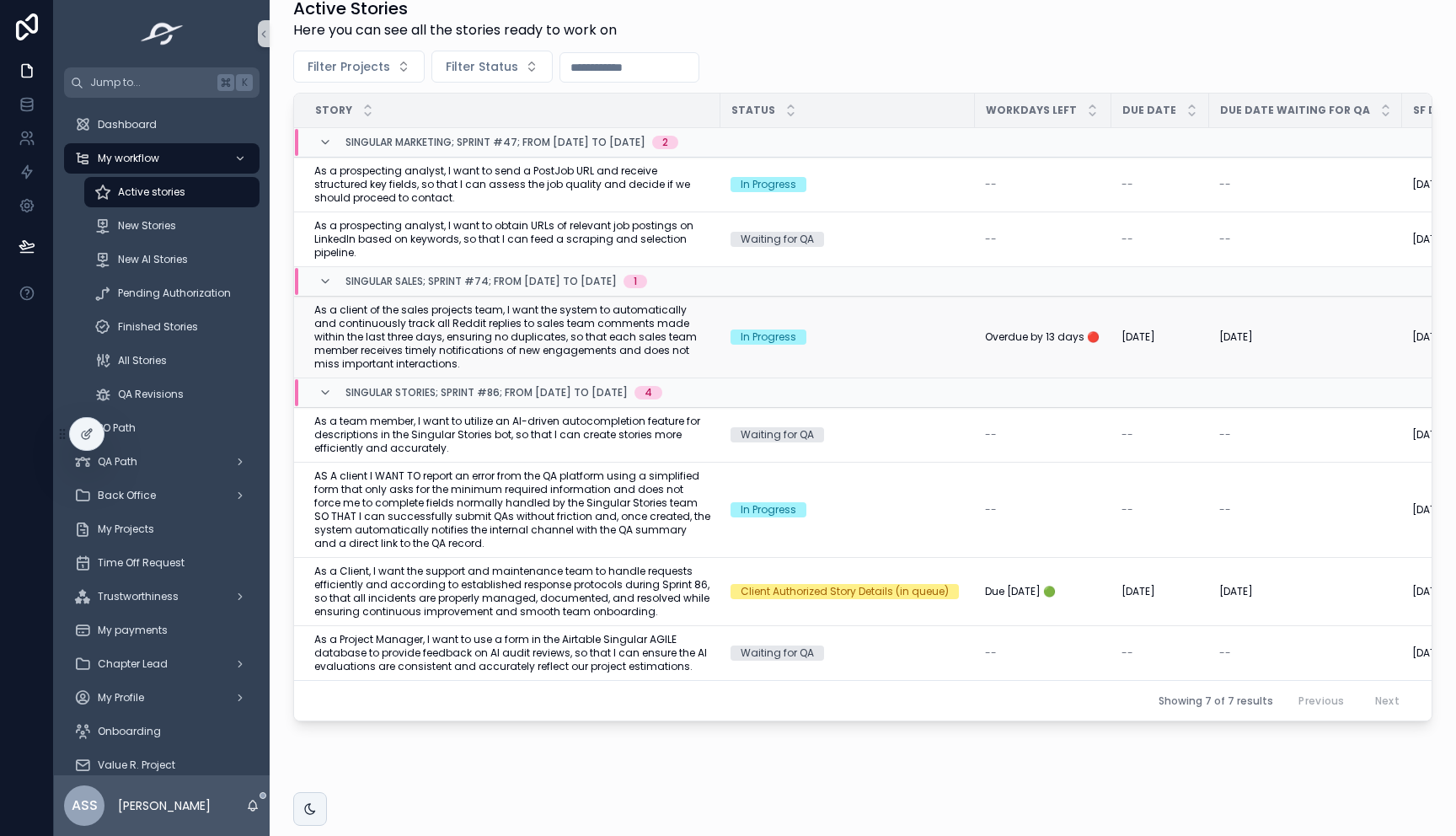
click at [500, 323] on span "As a client of the sales projects team, I want the system to automatically and …" at bounding box center [512, 337] width 396 height 68
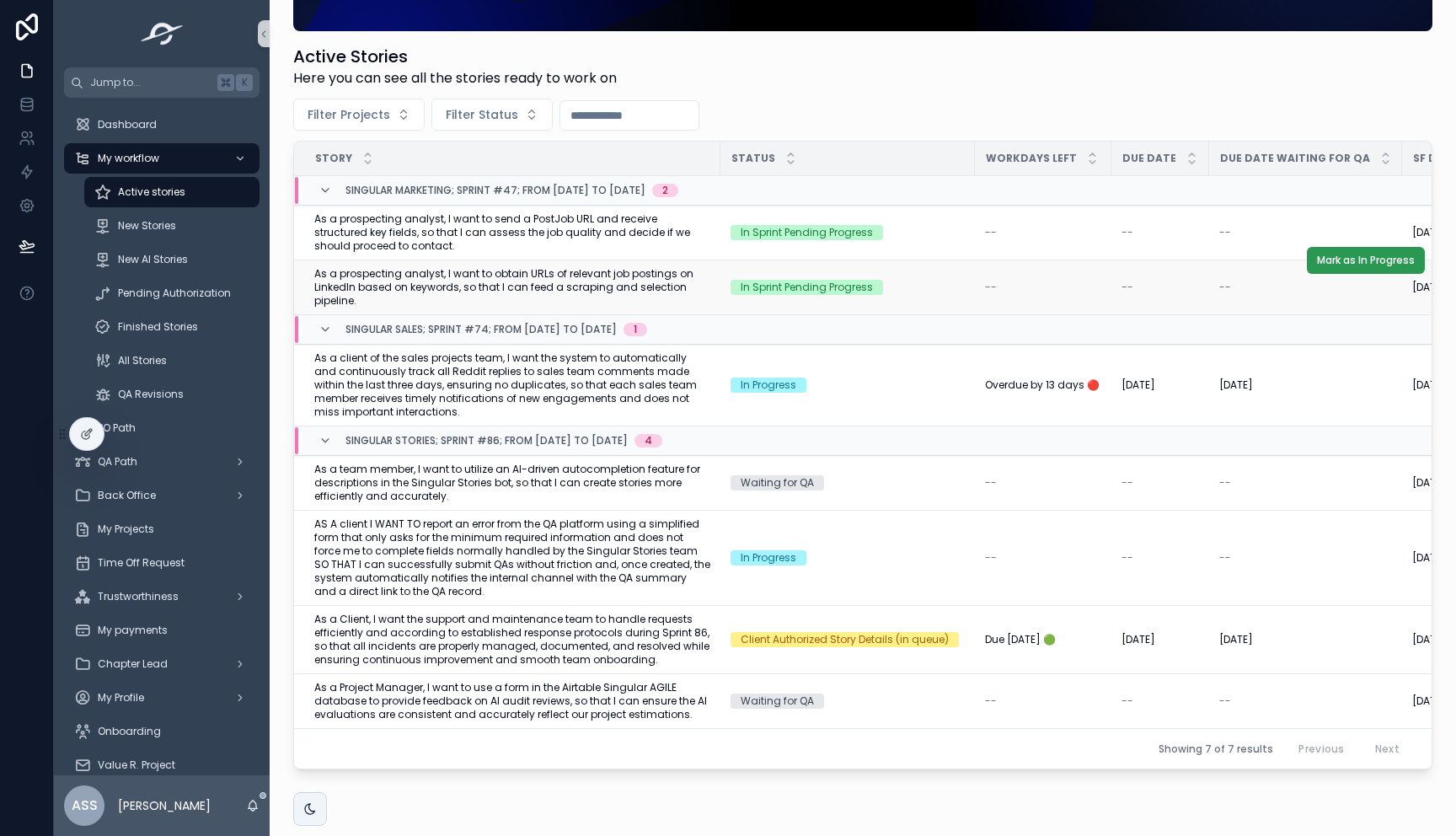
click at [1343, 267] on button "Mark as In Progress" at bounding box center [1365, 260] width 118 height 27
click at [611, 289] on span "As a prospecting analyst, I want to obtain URLs of relevant job postings on Lin…" at bounding box center [512, 288] width 396 height 41
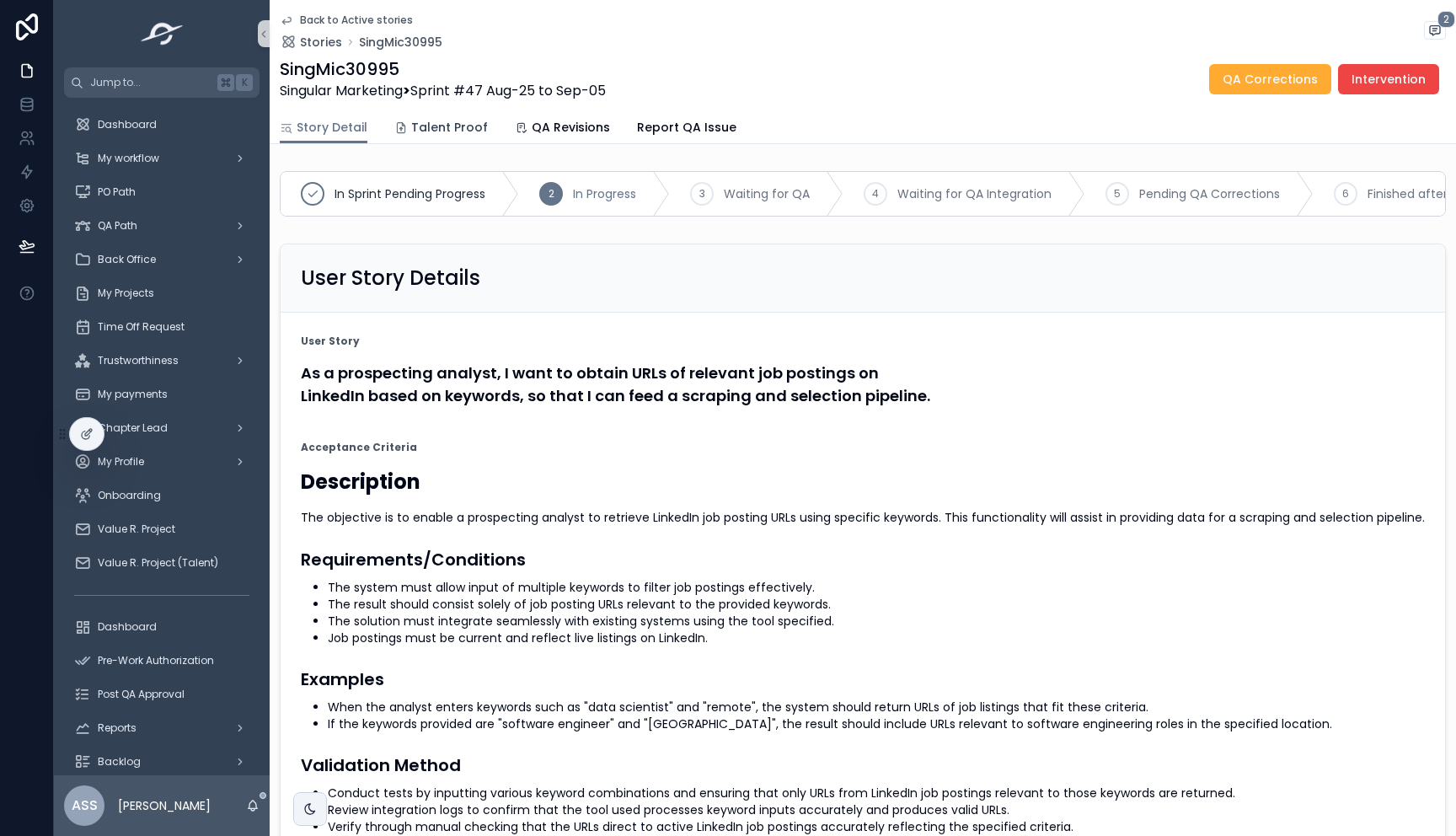
click at [444, 135] on span "Talent Proof" at bounding box center [449, 127] width 77 height 17
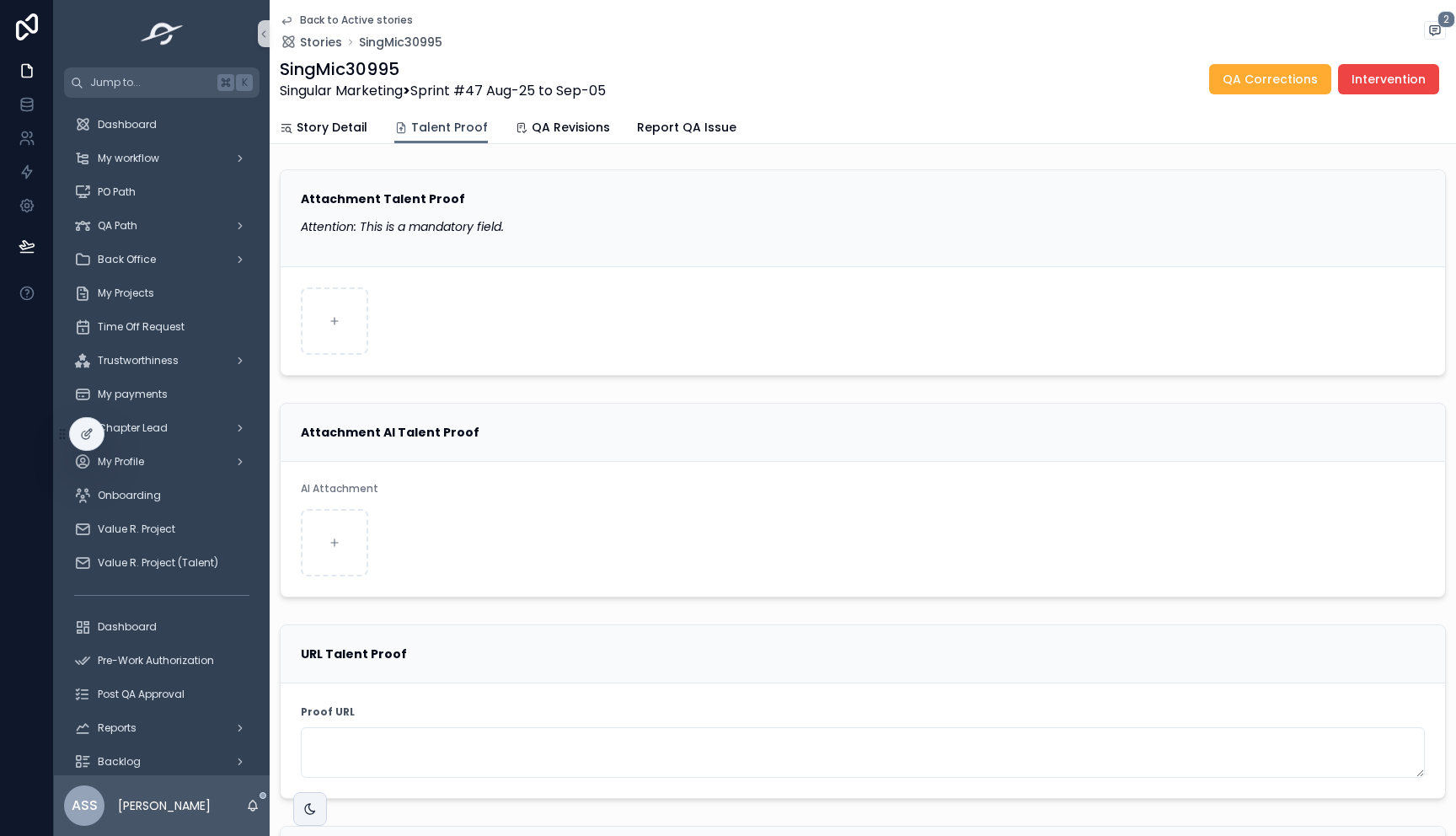
scroll to position [4, 0]
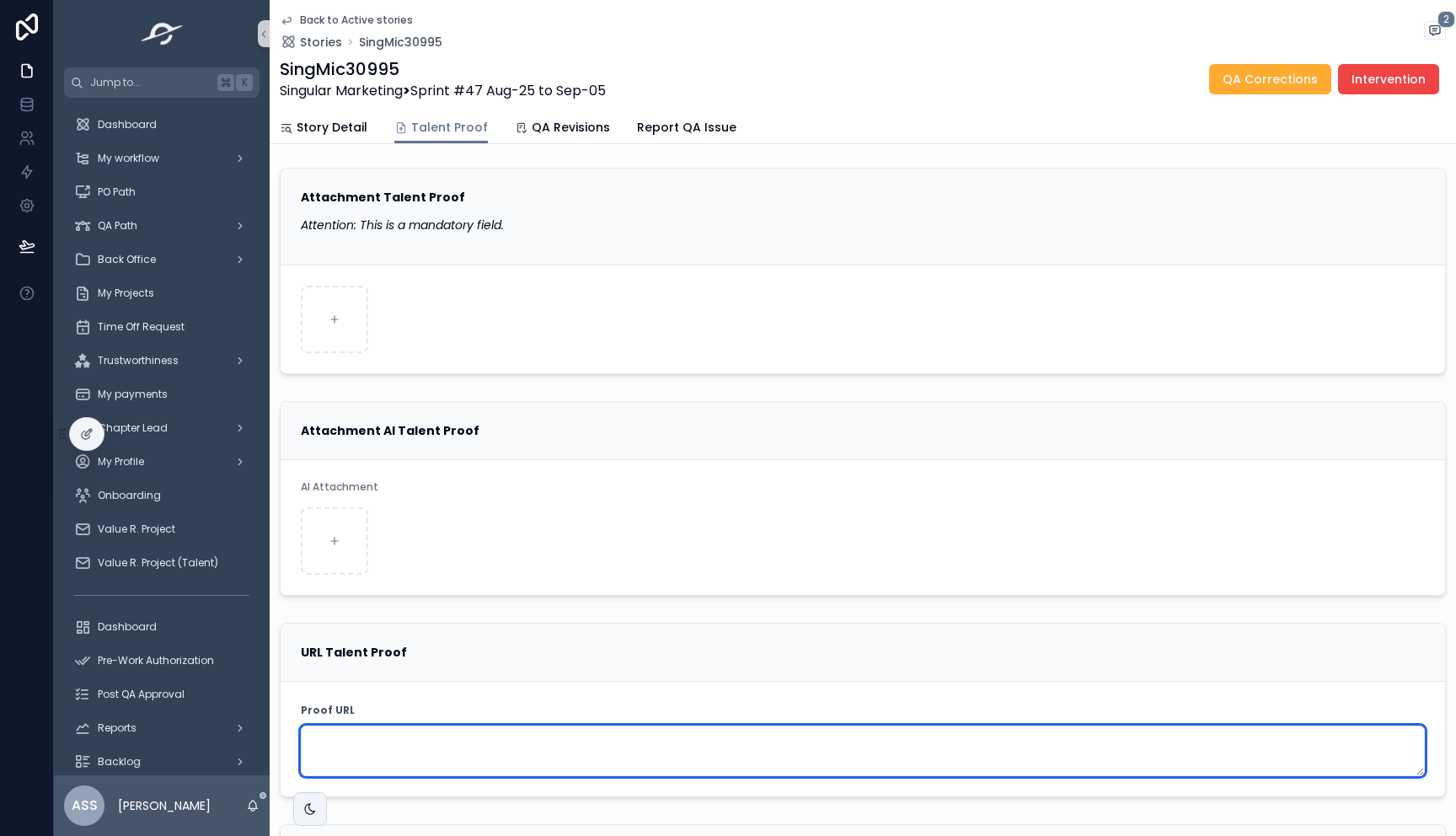
click at [381, 755] on textarea "scrollable content" at bounding box center [862, 751] width 1124 height 50
paste textarea "**********"
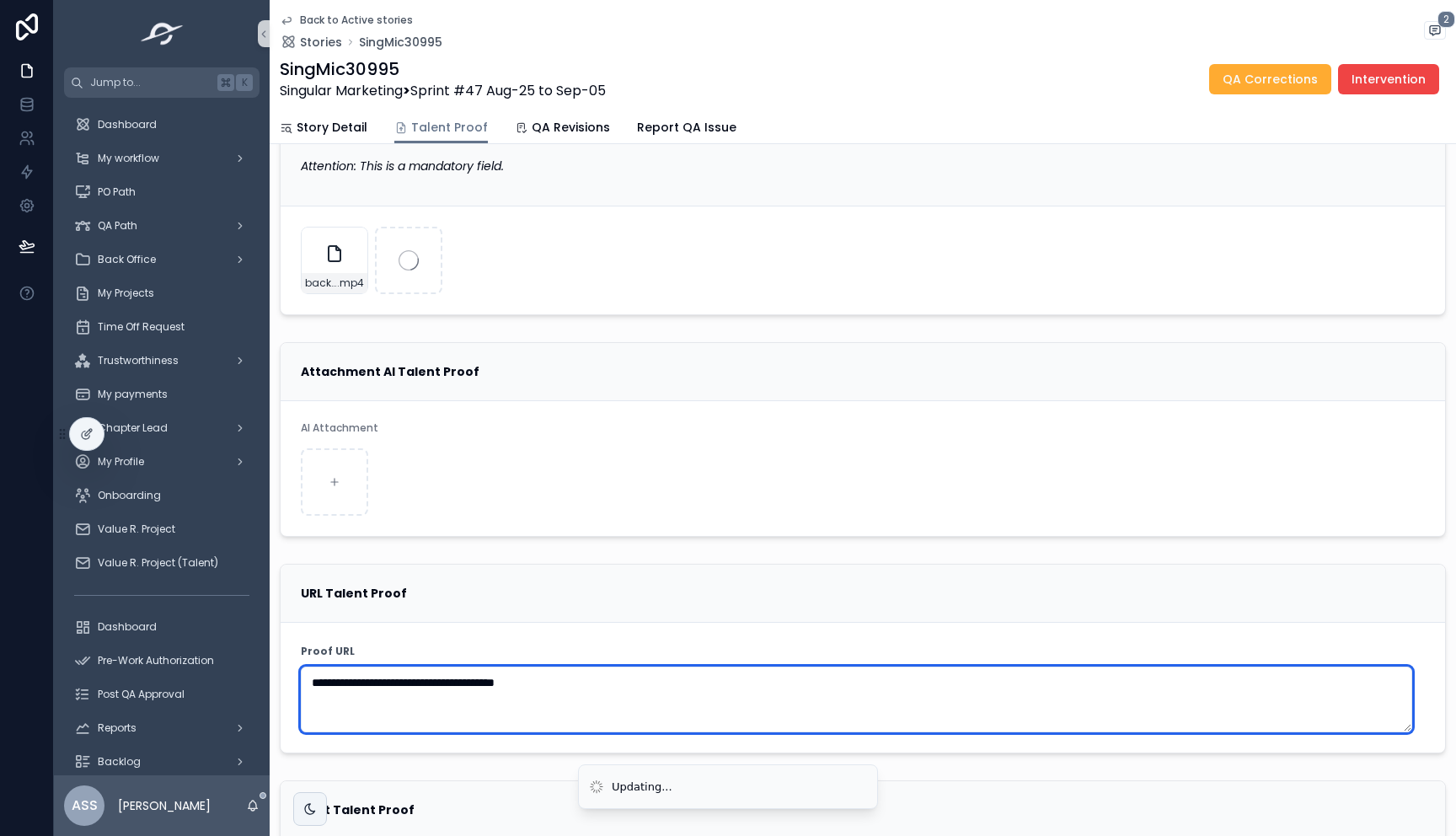
scroll to position [11, 0]
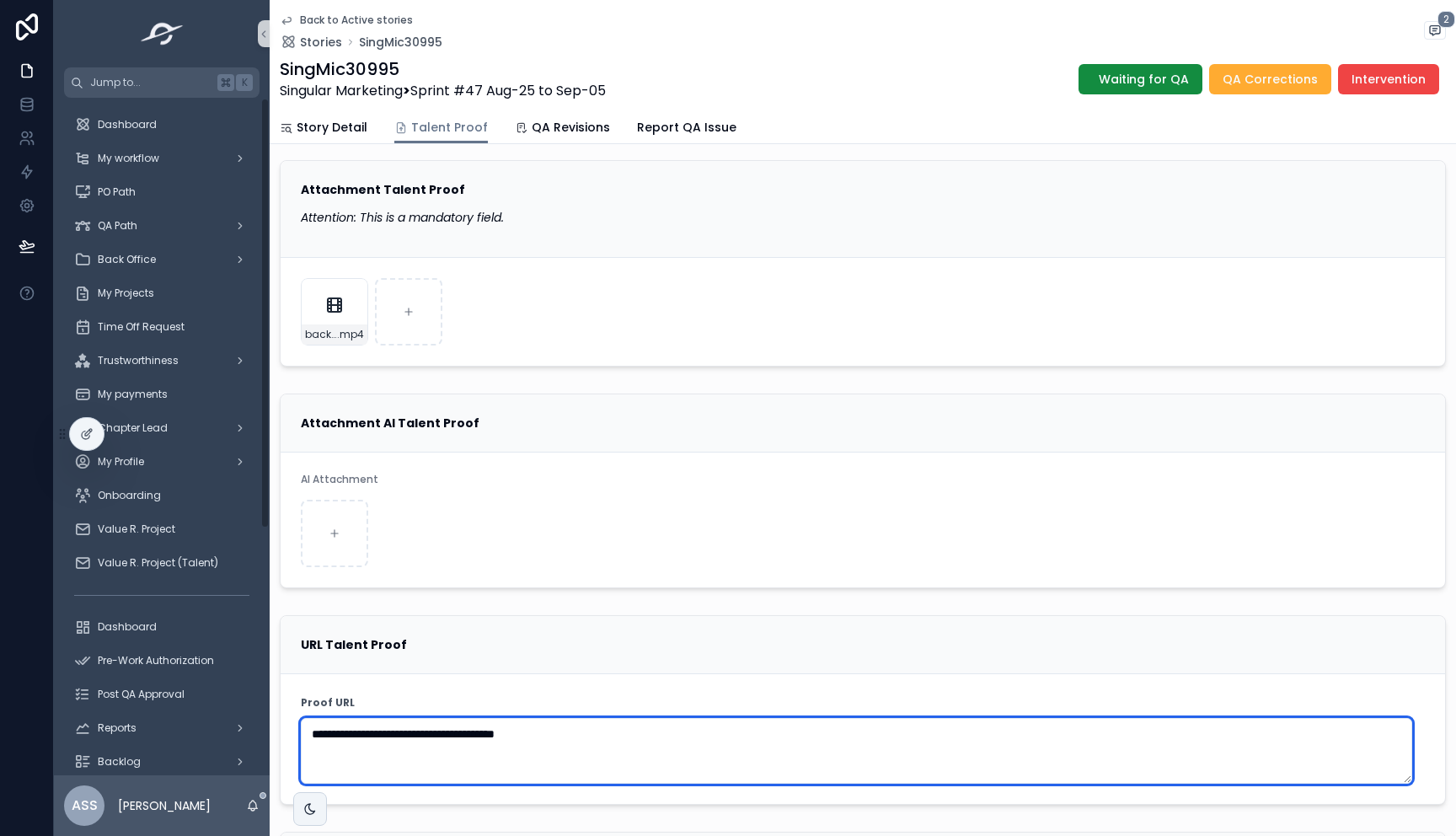
type textarea "**********"
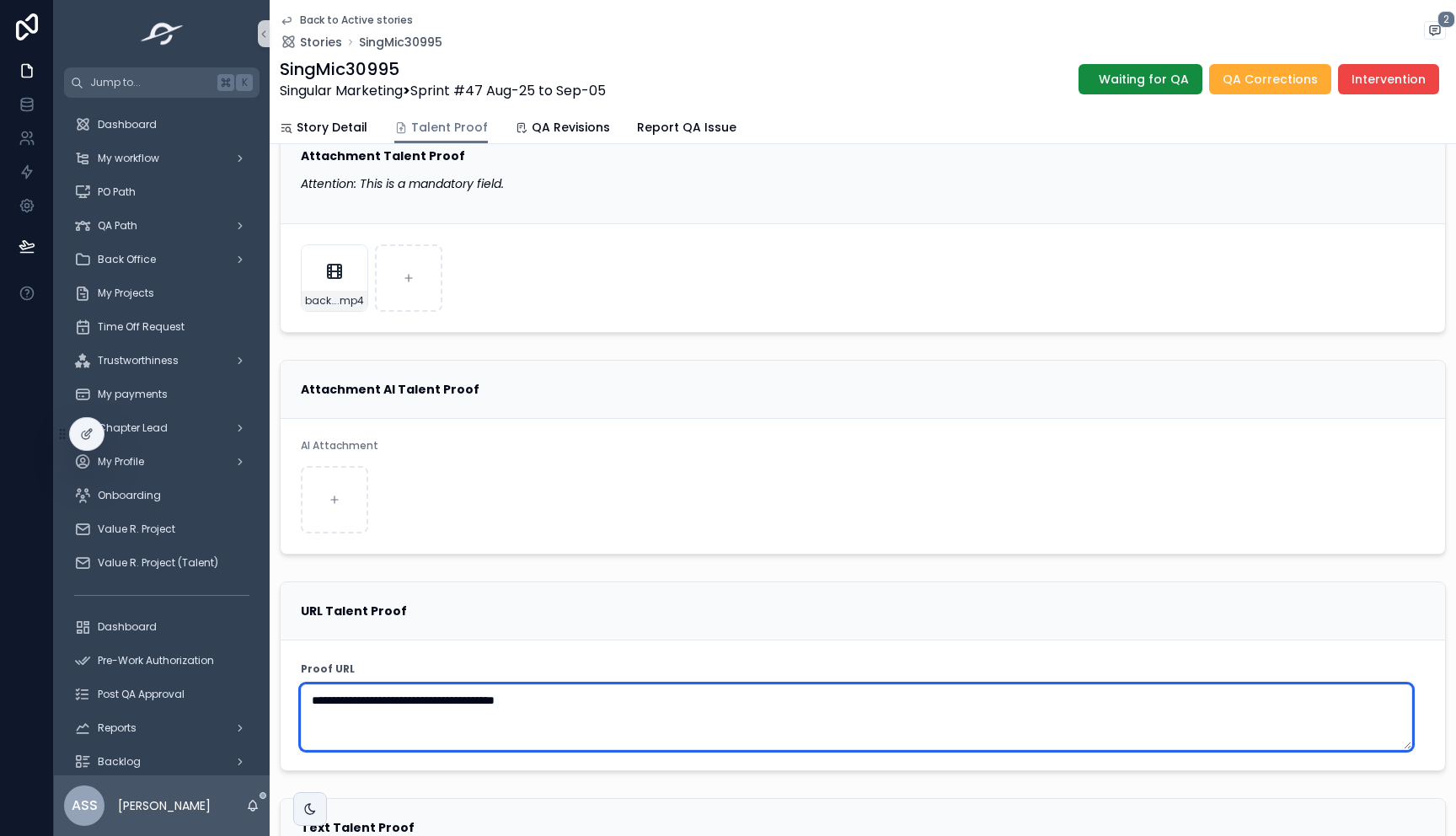
scroll to position [0, 0]
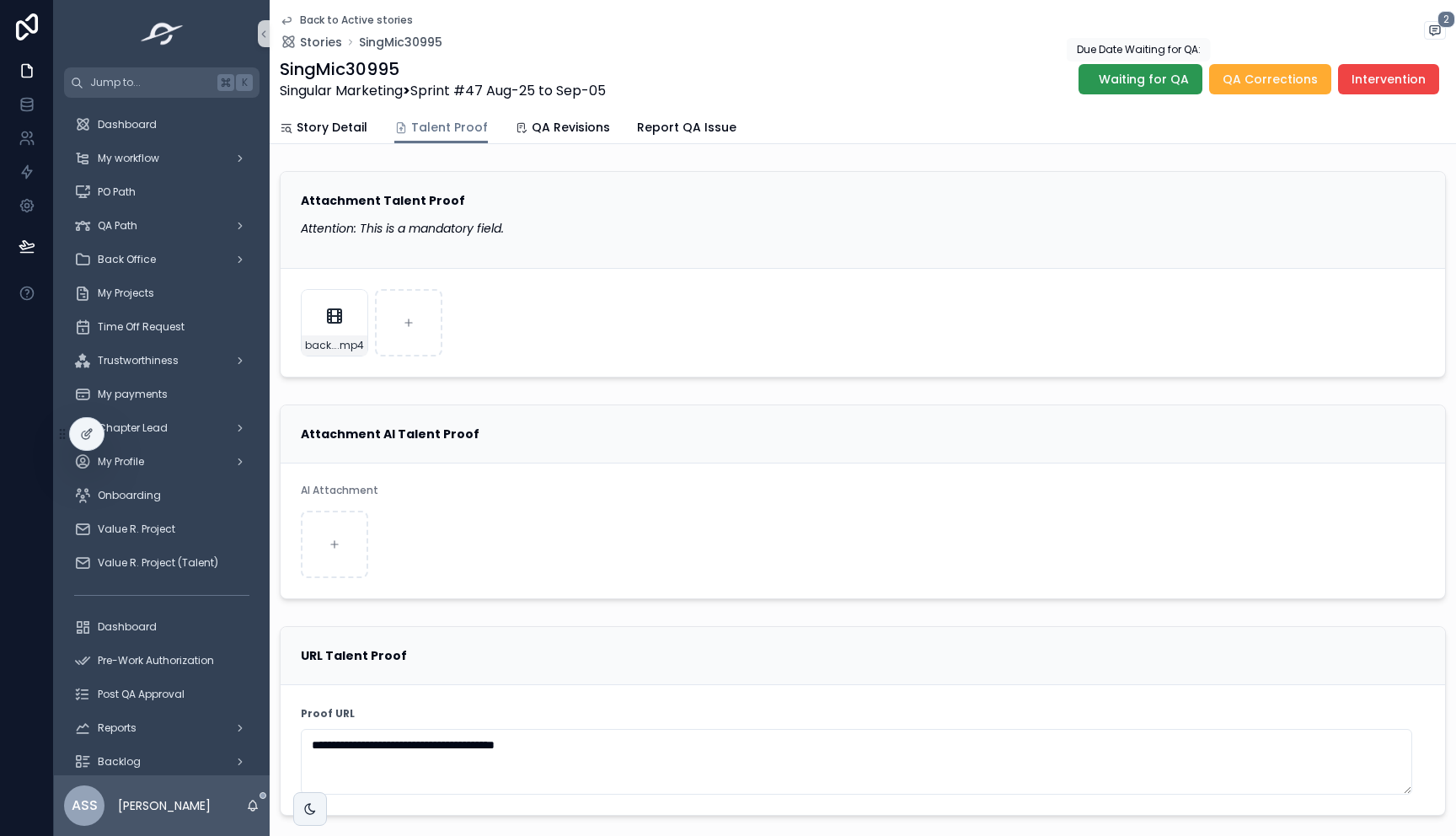
click at [1130, 79] on span "Waiting for QA" at bounding box center [1143, 79] width 90 height 17
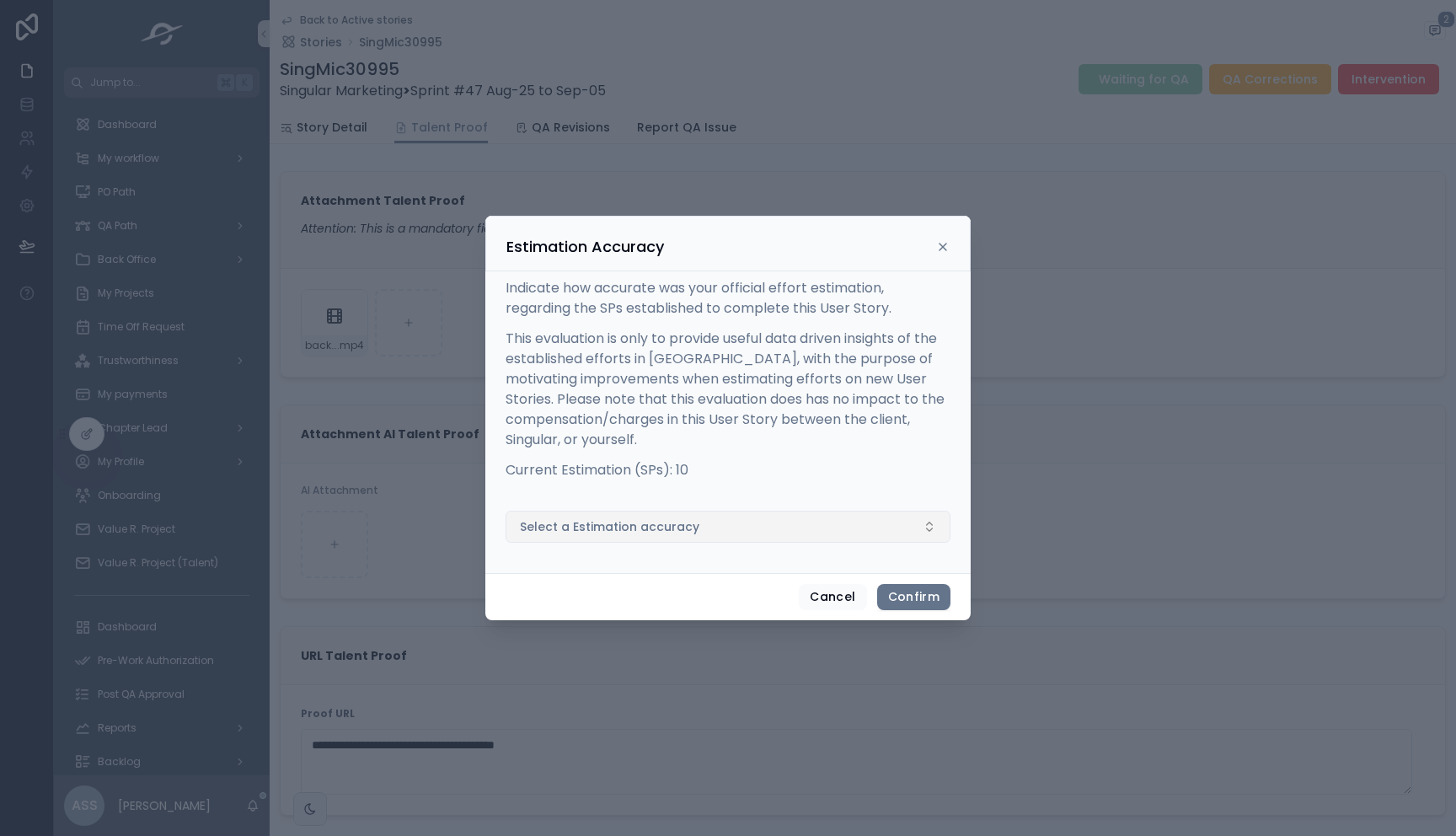
click at [724, 518] on button "Select a Estimation accuracy" at bounding box center [728, 526] width 445 height 32
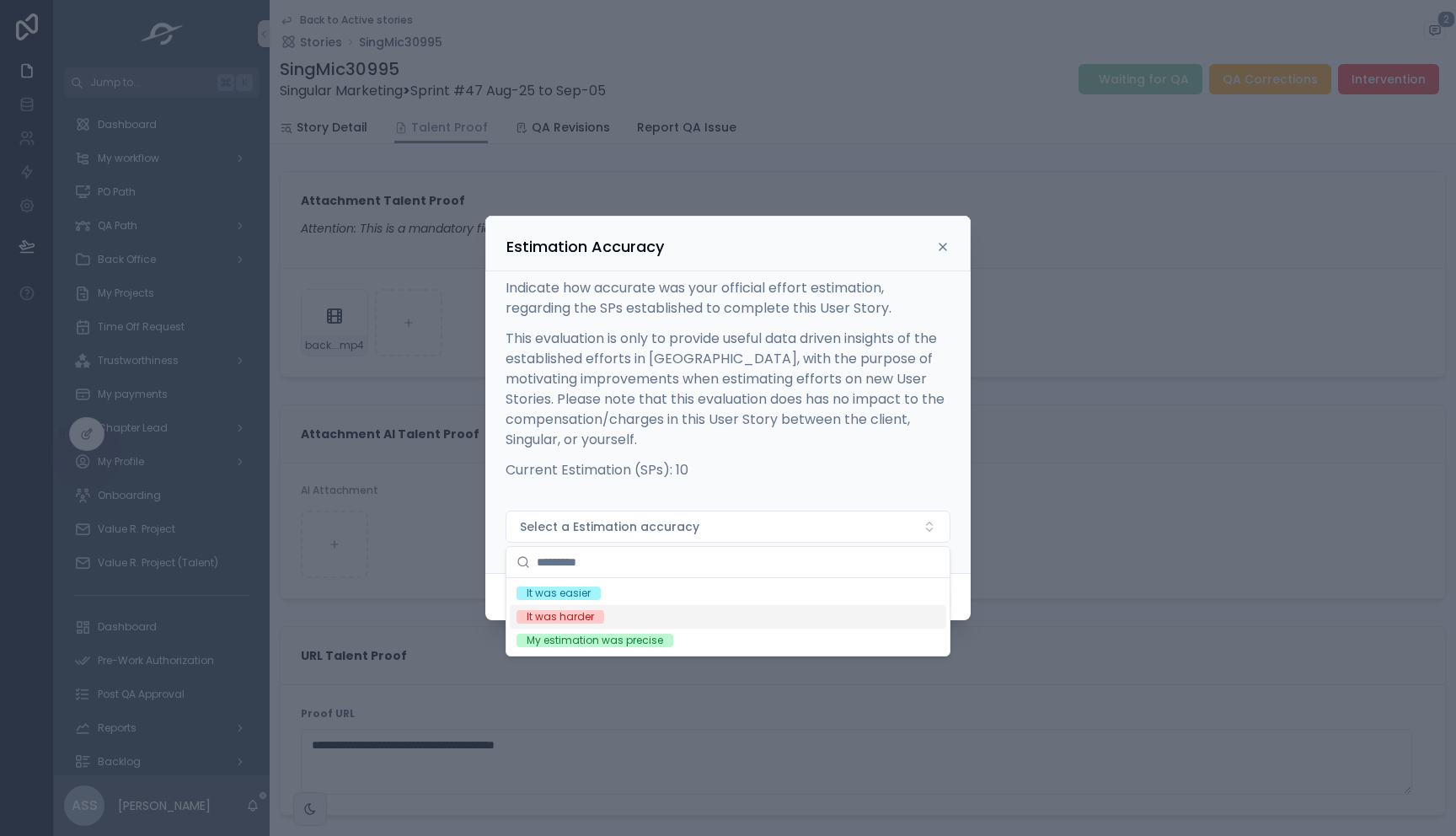
click at [624, 622] on div "It was harder" at bounding box center [728, 616] width 437 height 23
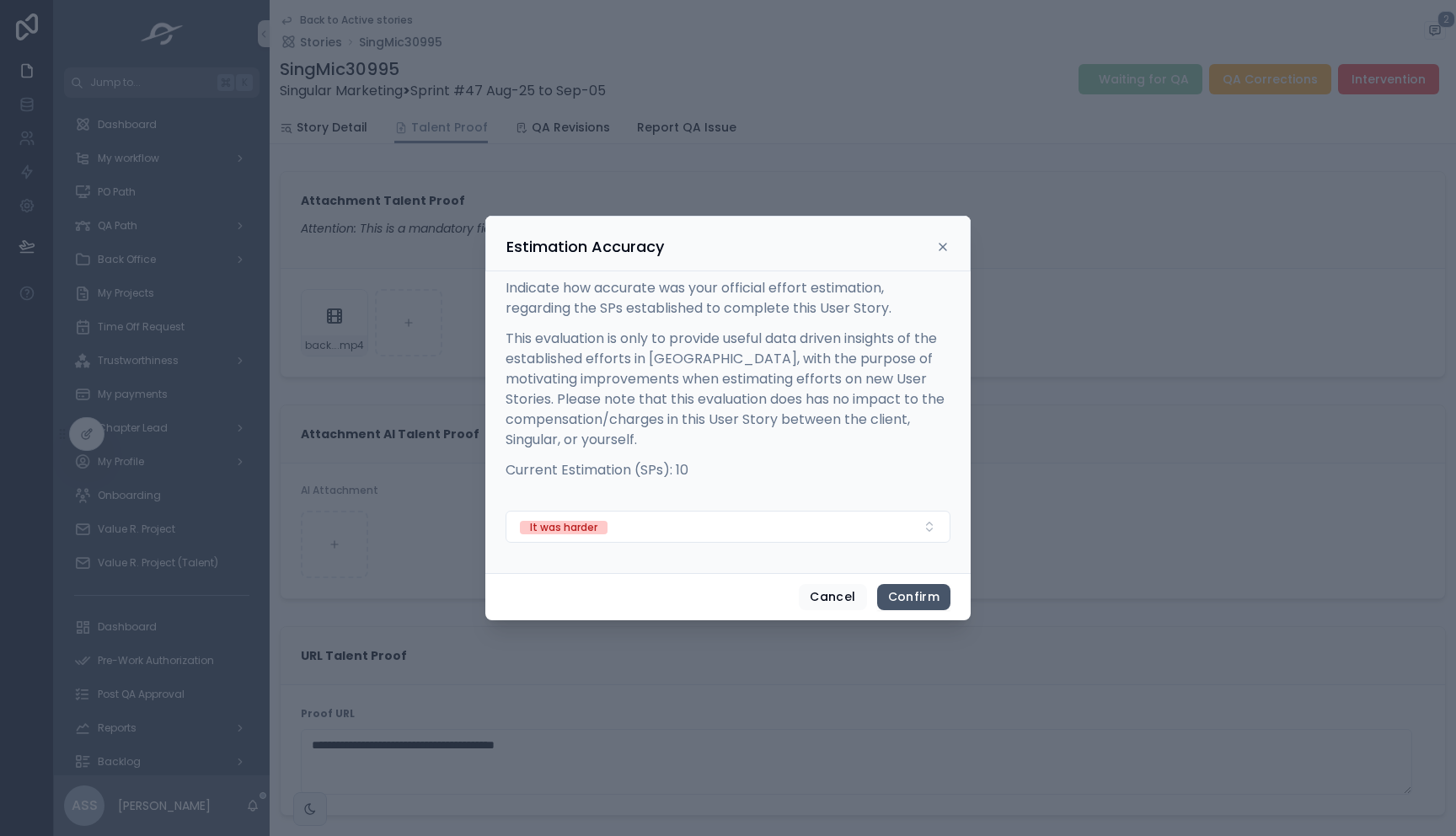
click at [915, 598] on button "Confirm" at bounding box center [913, 597] width 73 height 27
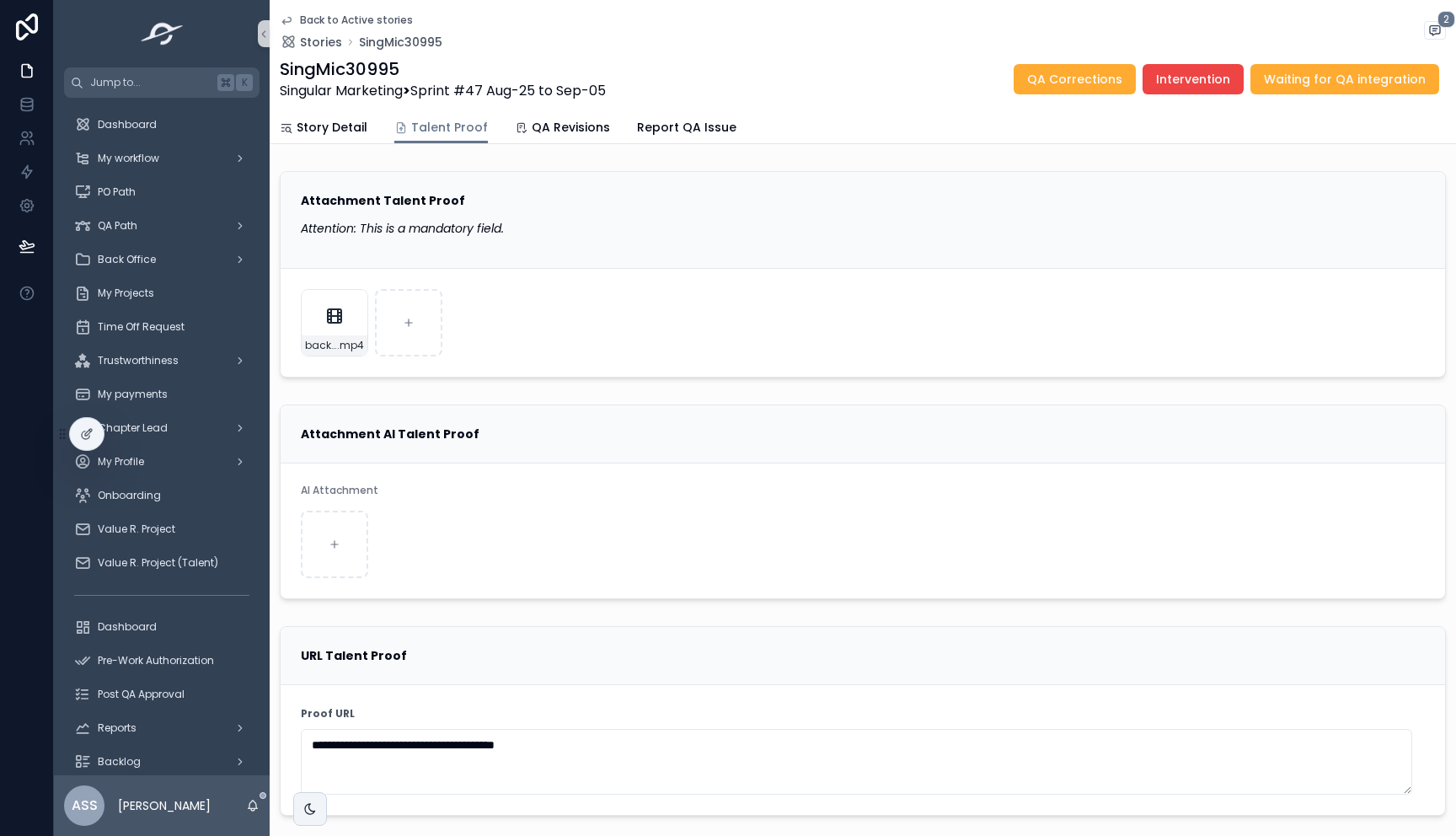
click at [282, 21] on icon "scrollable content" at bounding box center [286, 20] width 8 height 6
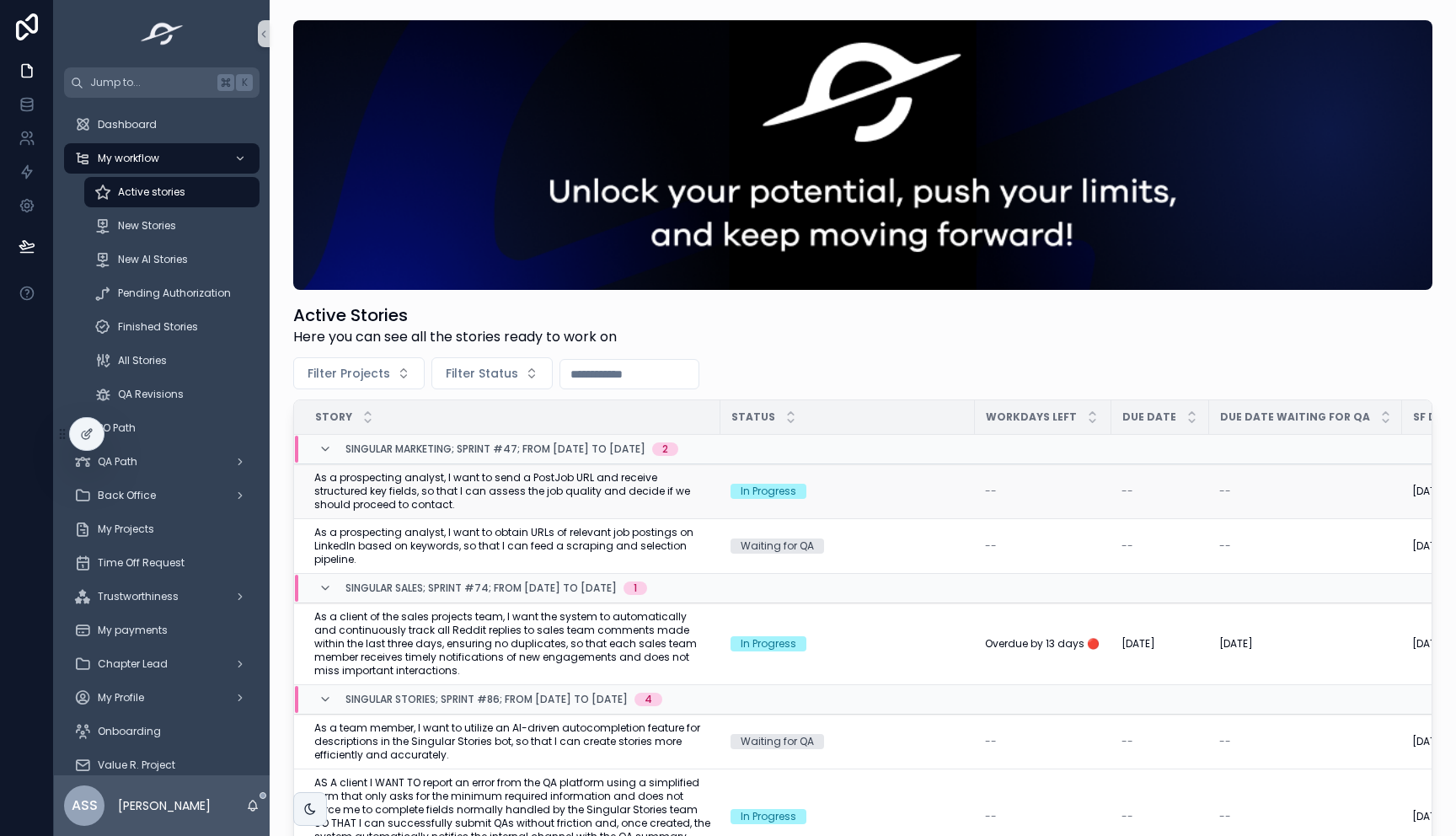
click at [556, 495] on span "As a prospecting analyst, I want to send a PostJob URL and receive structured k…" at bounding box center [512, 492] width 396 height 41
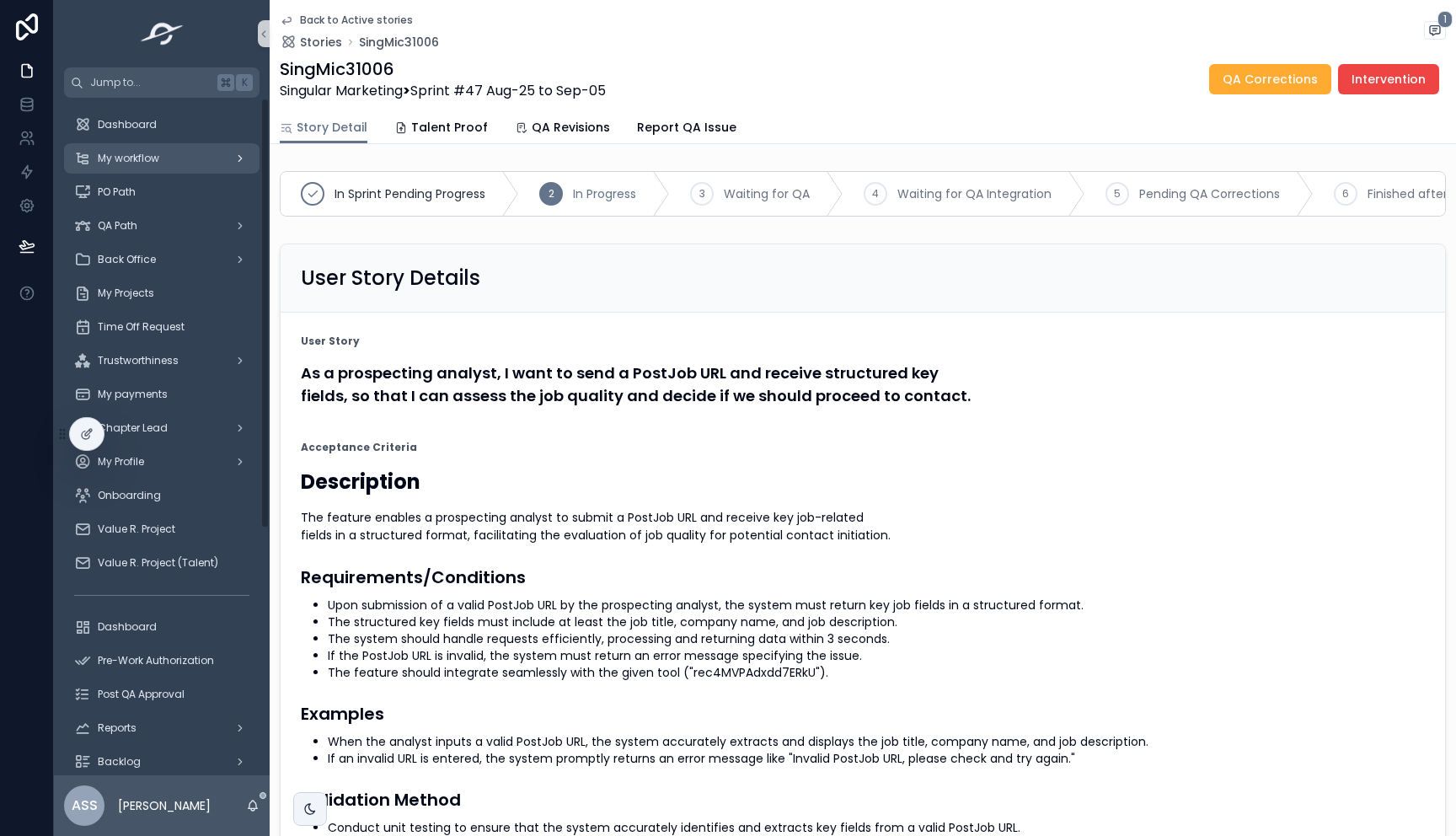
click at [184, 157] on div "My workflow" at bounding box center [161, 158] width 175 height 27
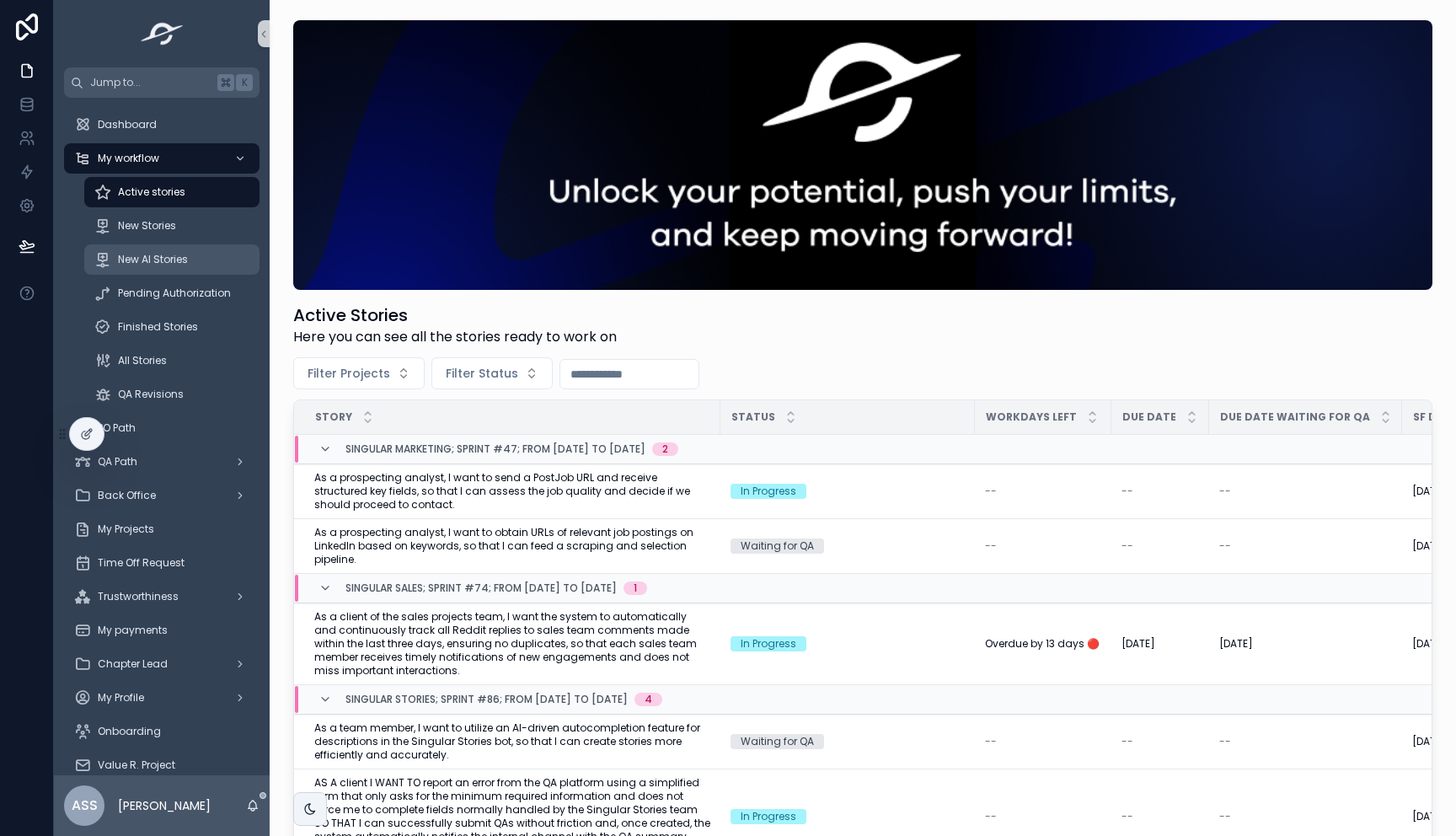
click at [170, 263] on span "New AI Stories" at bounding box center [152, 259] width 70 height 14
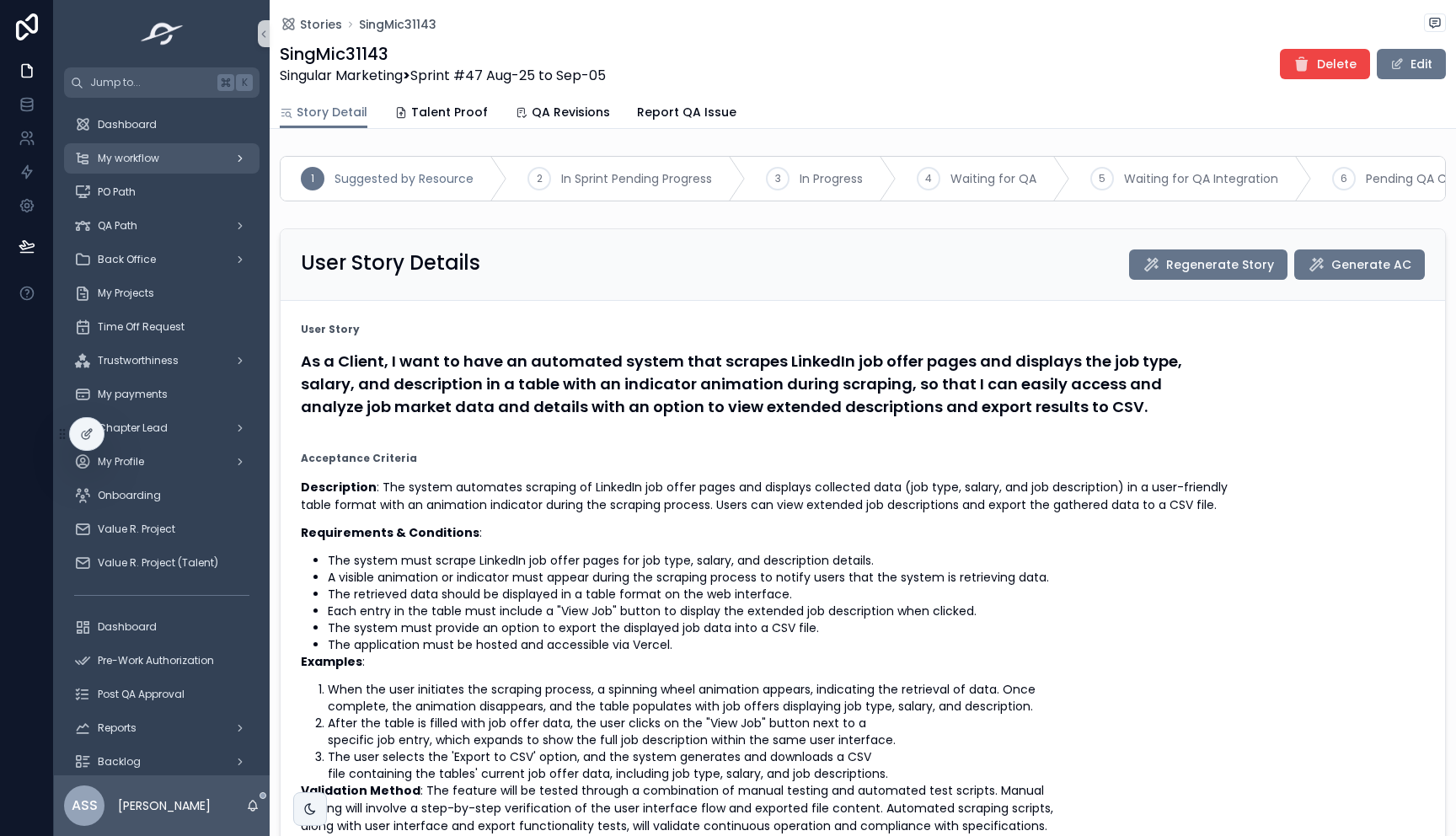
click at [147, 164] on span "My workflow" at bounding box center [128, 158] width 61 height 14
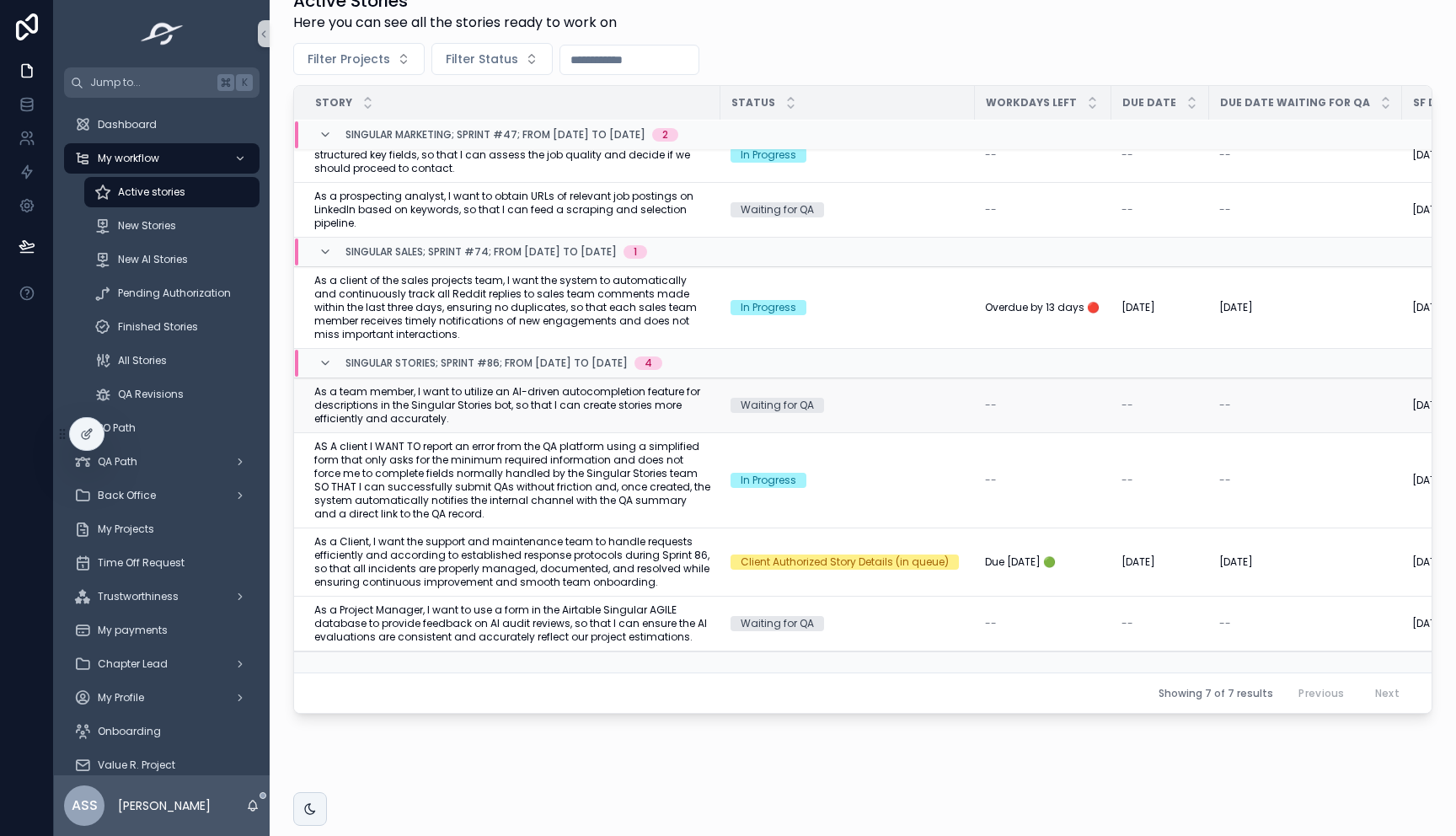
scroll to position [334, 0]
